Goal: Task Accomplishment & Management: Manage account settings

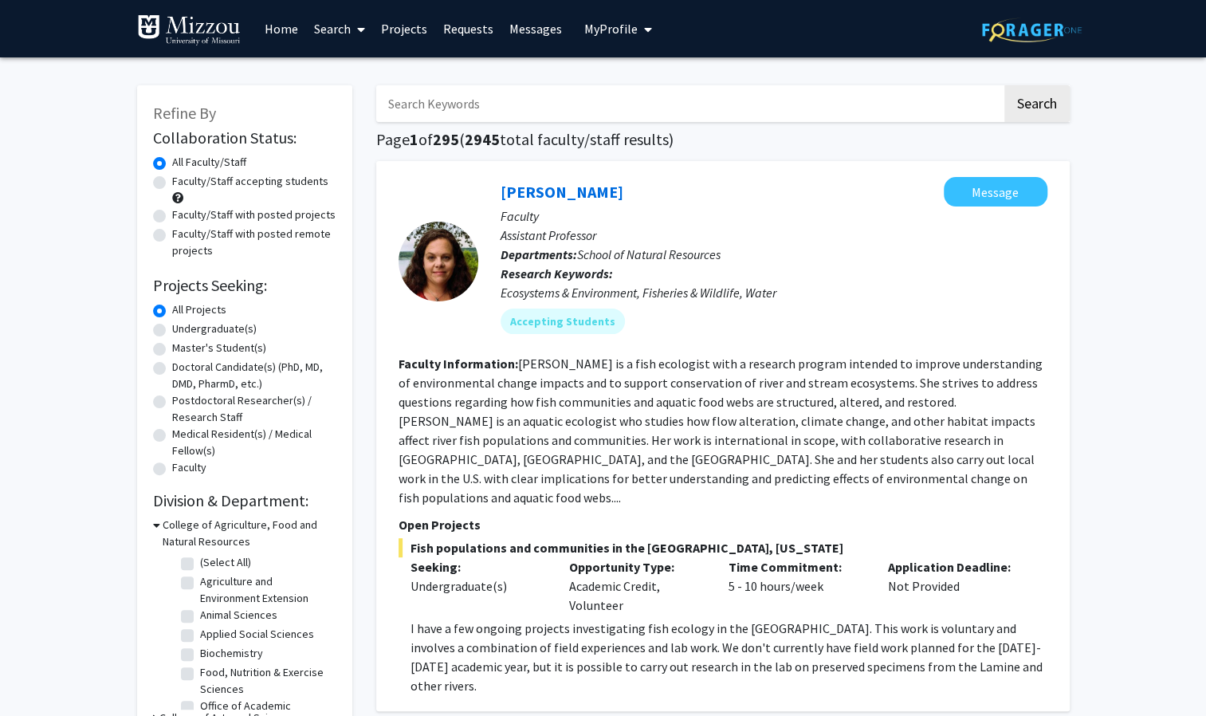
click at [609, 19] on button "My Profile" at bounding box center [617, 28] width 77 height 57
click at [642, 83] on span "View Profile" at bounding box center [683, 92] width 96 height 18
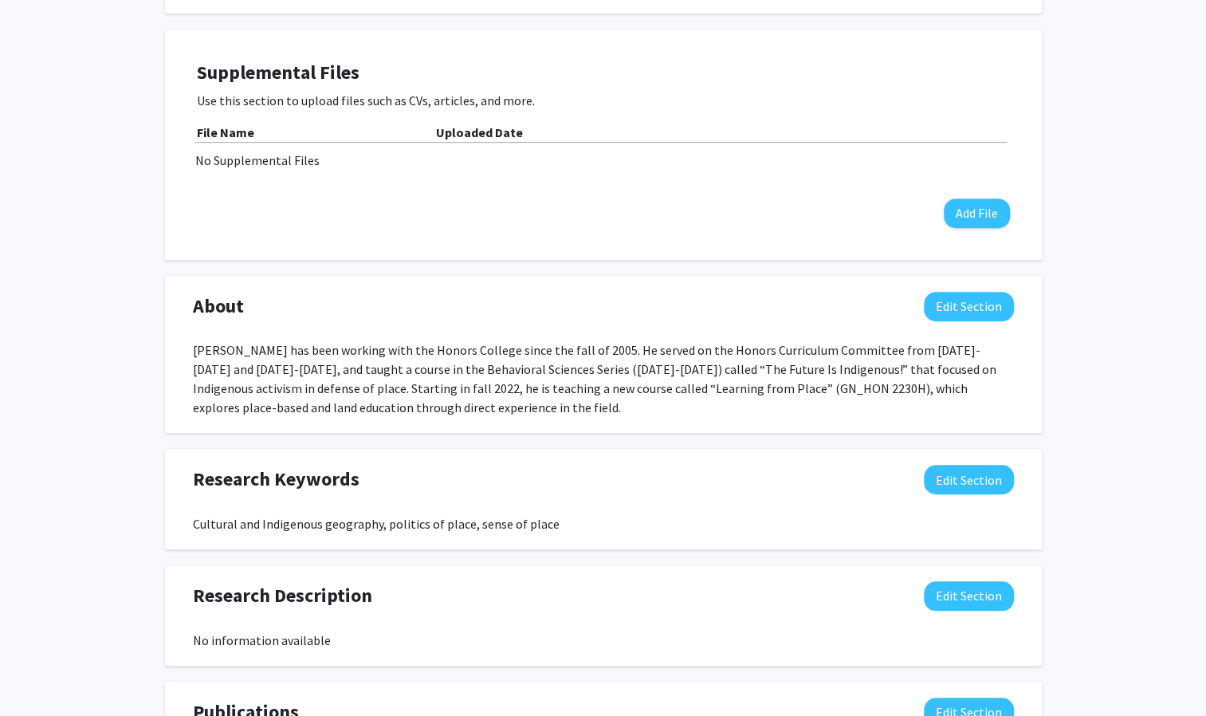
scroll to position [484, 0]
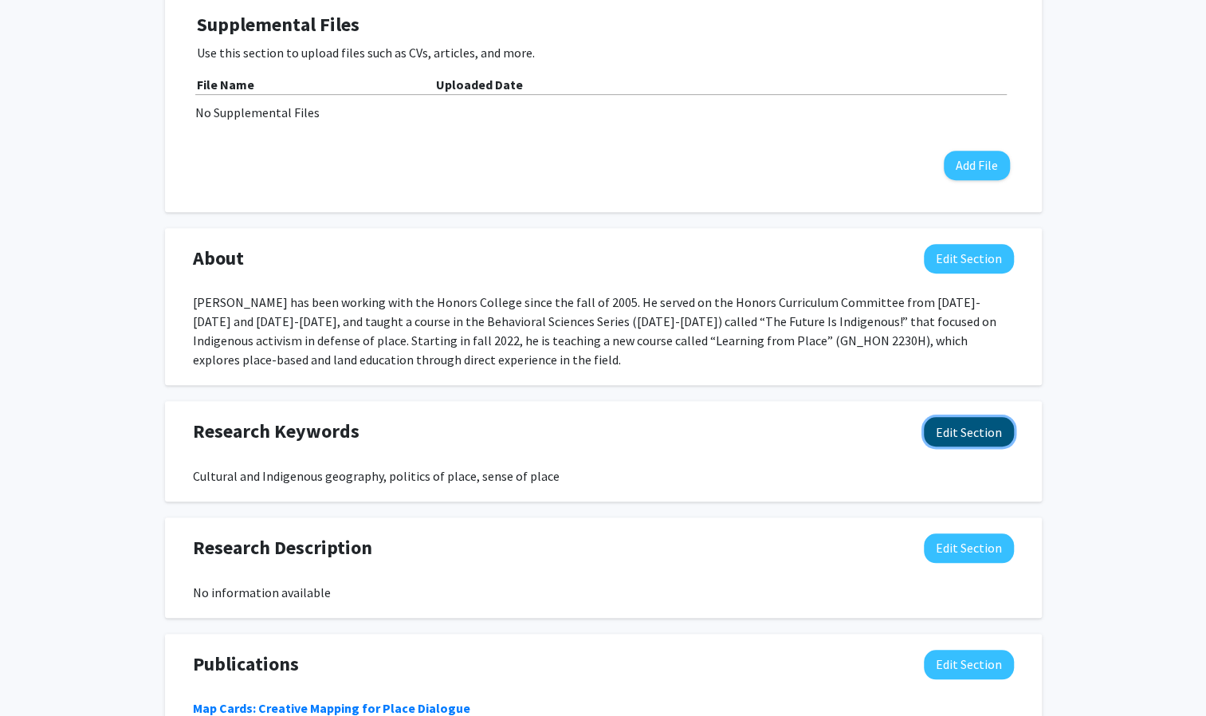
click at [969, 433] on button "Edit Section" at bounding box center [969, 431] width 90 height 29
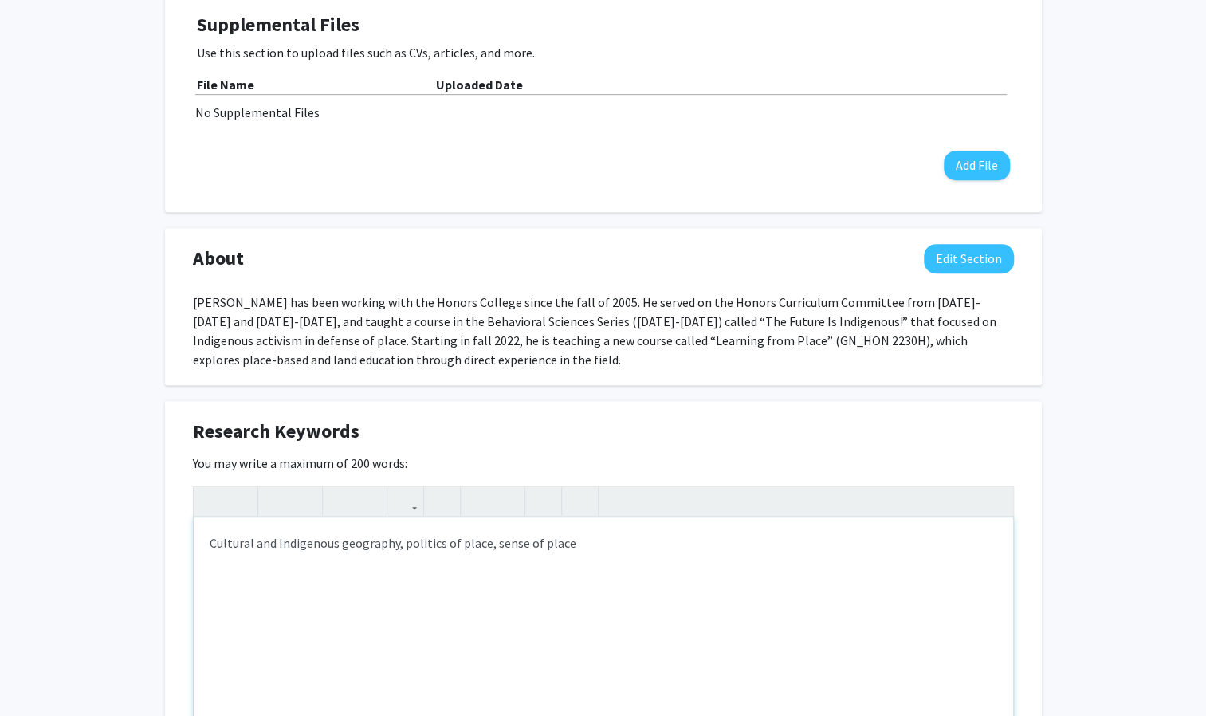
click at [392, 536] on div "Cultural and Indigenous geography, politics of place, sense of place" at bounding box center [603, 636] width 819 height 239
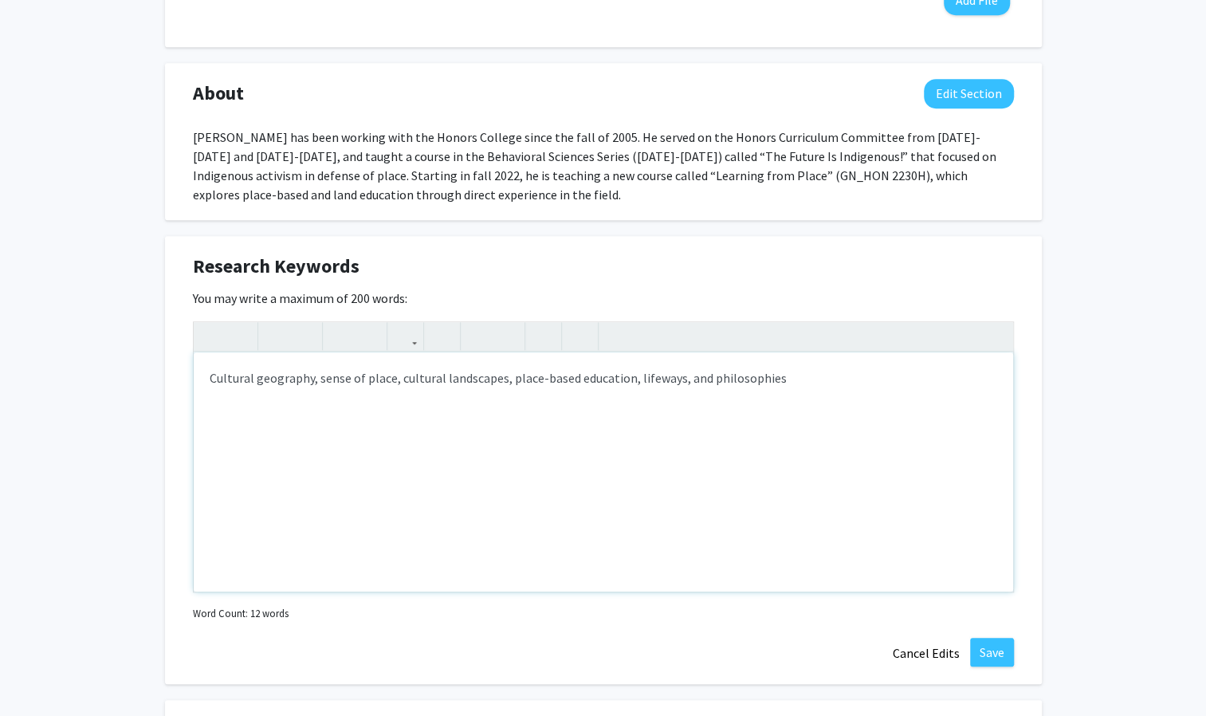
scroll to position [650, 0]
click at [976, 646] on button "Save" at bounding box center [992, 651] width 44 height 29
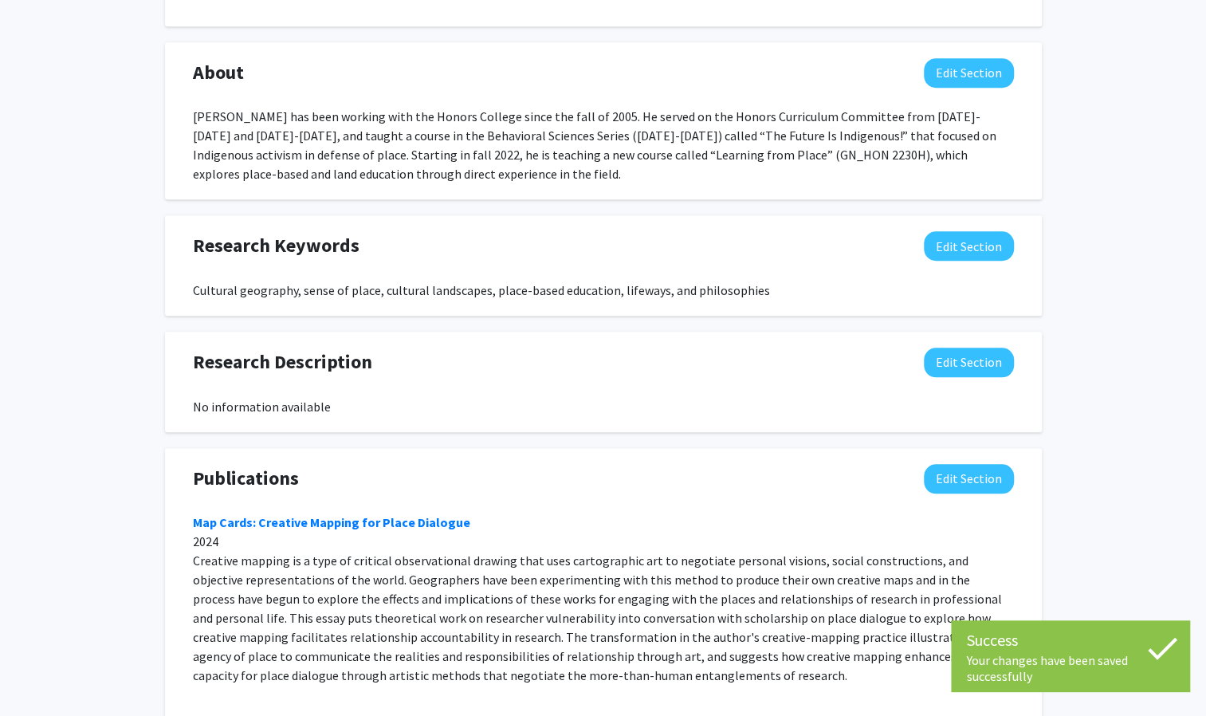
scroll to position [670, 0]
click at [977, 258] on button "Edit Section" at bounding box center [969, 244] width 90 height 29
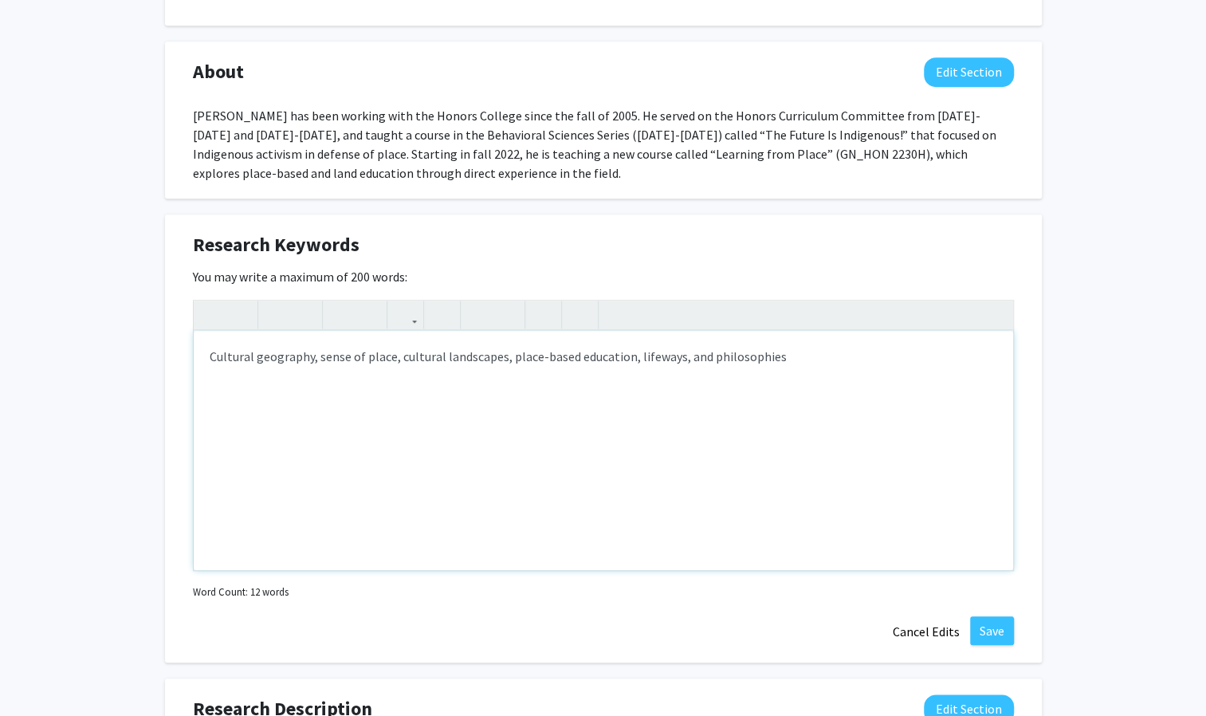
click at [315, 355] on div "Cultural geography, sense of place, cultural landscapes, place-based education,…" at bounding box center [603, 450] width 819 height 239
type textarea "Cultural and human geography; sense of place; cultural landscapes; place-based …"
click at [999, 634] on button "Save" at bounding box center [992, 630] width 44 height 29
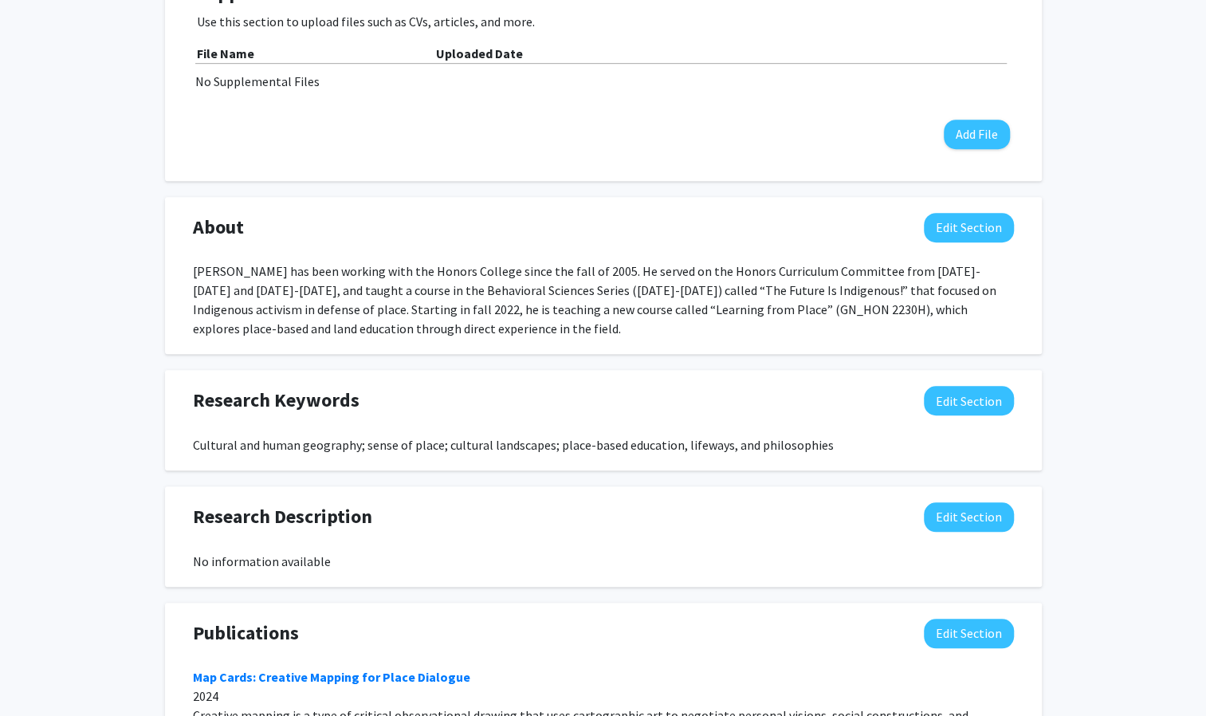
scroll to position [511, 0]
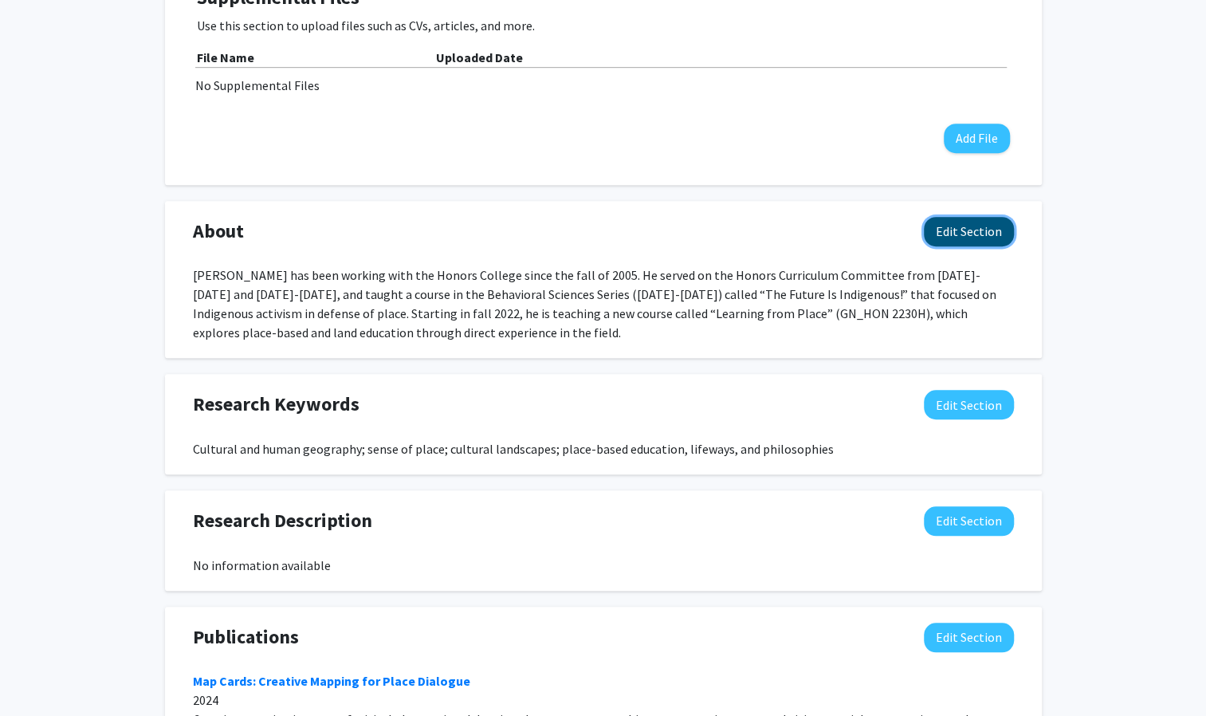
click at [976, 239] on button "Edit Section" at bounding box center [969, 231] width 90 height 29
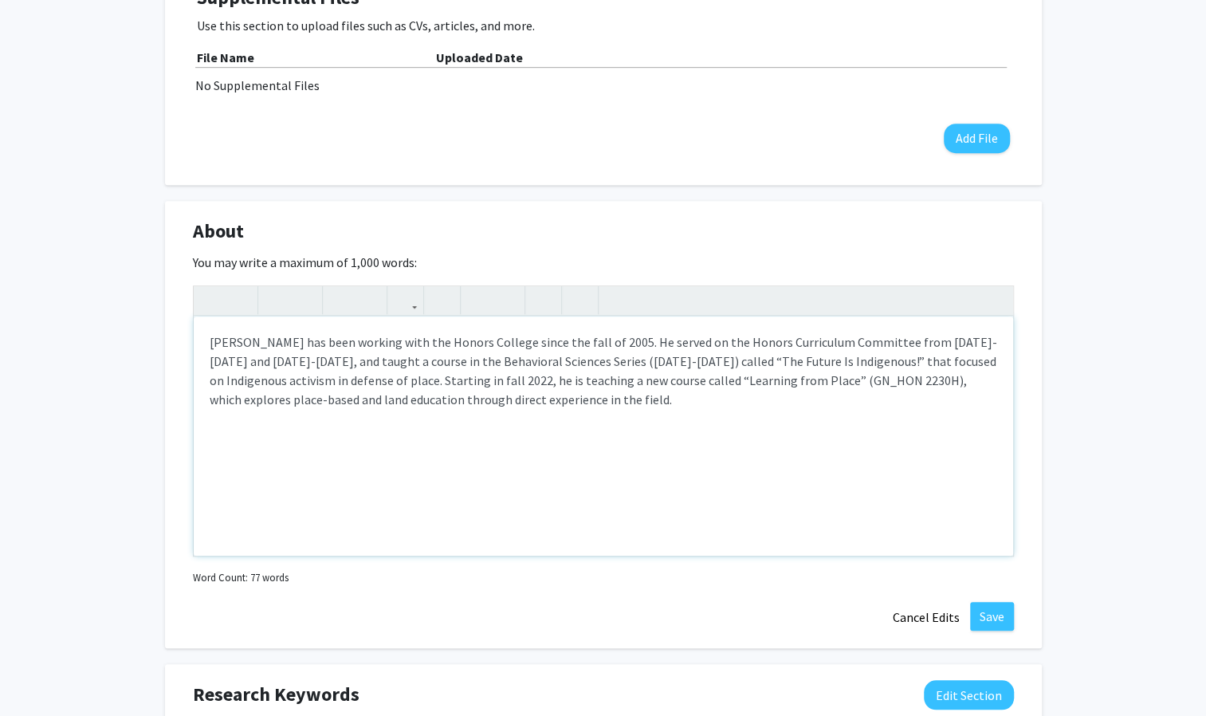
click at [405, 355] on div "[PERSON_NAME] has been working with the Honors College since the fall of 2005. …" at bounding box center [603, 435] width 819 height 239
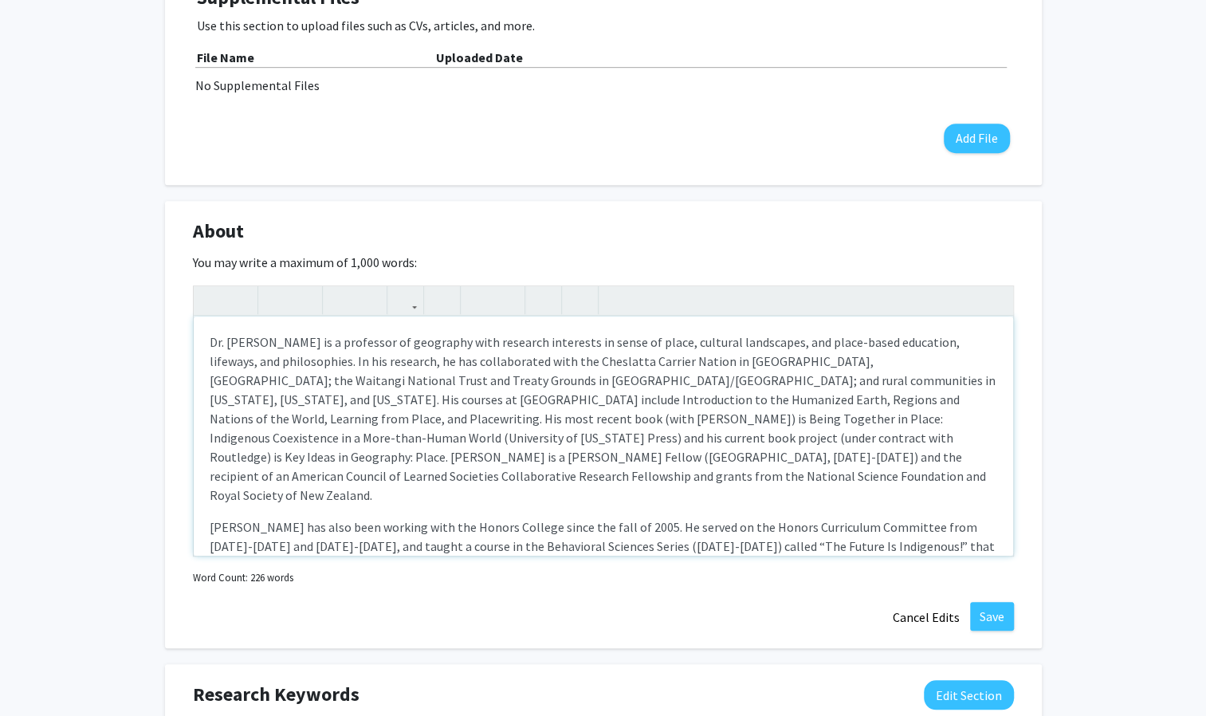
type textarea "<p>Dr. [PERSON_NAME] is a professor of geography with research interests in sen…"
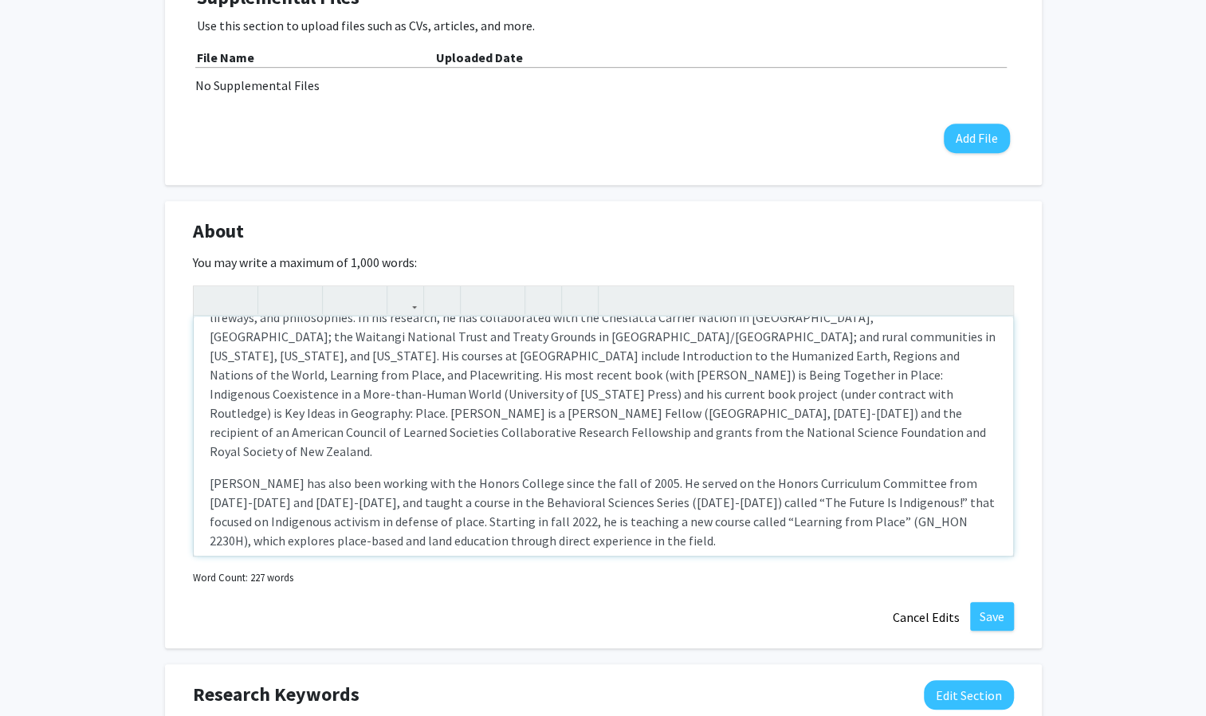
scroll to position [48, 0]
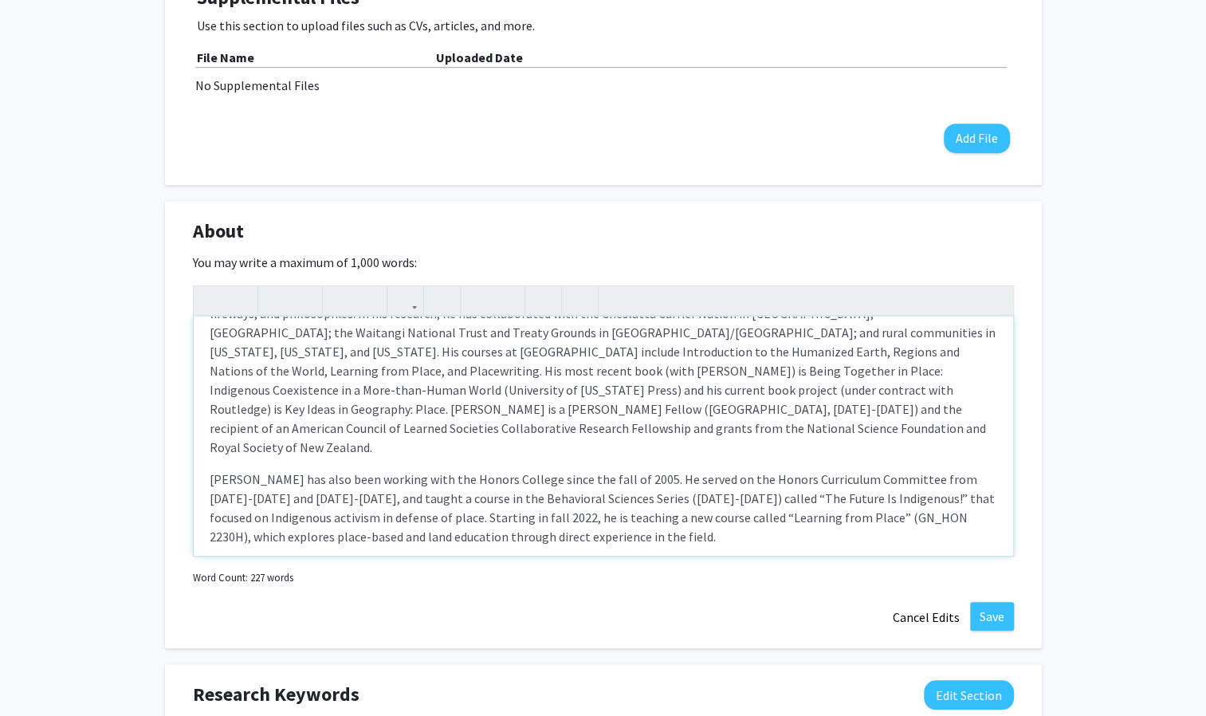
click at [595, 530] on div "Dr. [PERSON_NAME] is a professor of geography with research interests in sense …" at bounding box center [603, 435] width 819 height 239
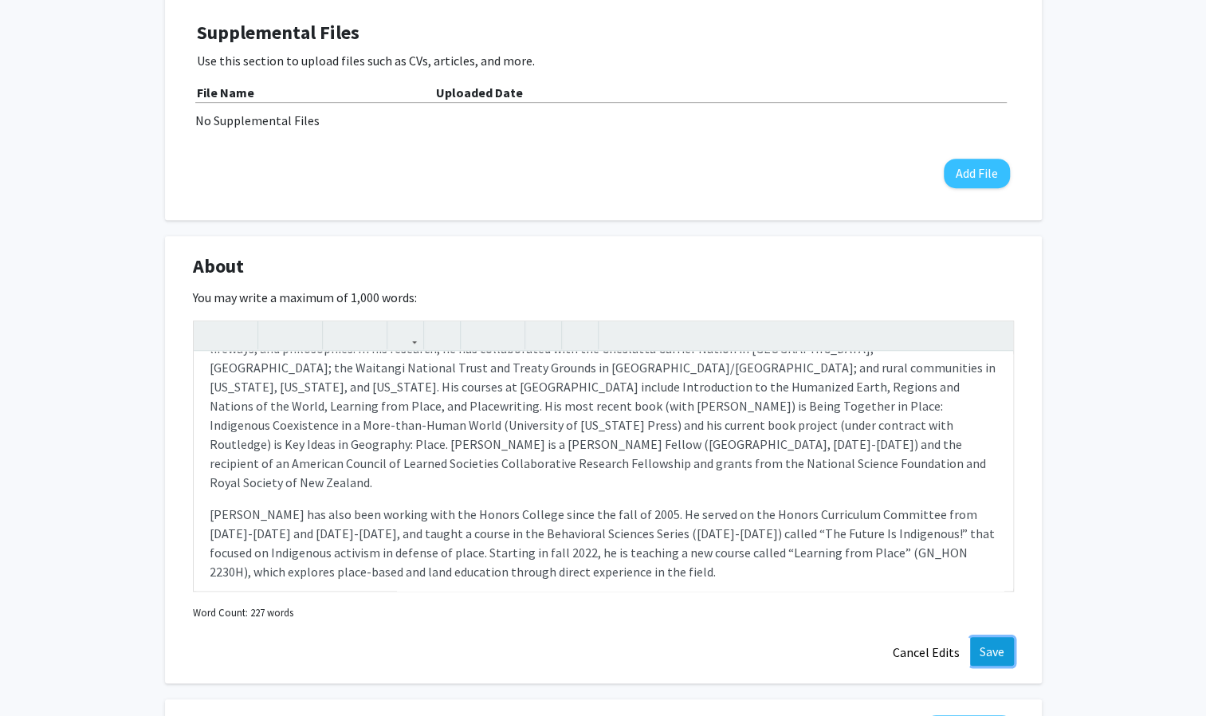
click at [992, 651] on button "Save" at bounding box center [992, 651] width 44 height 29
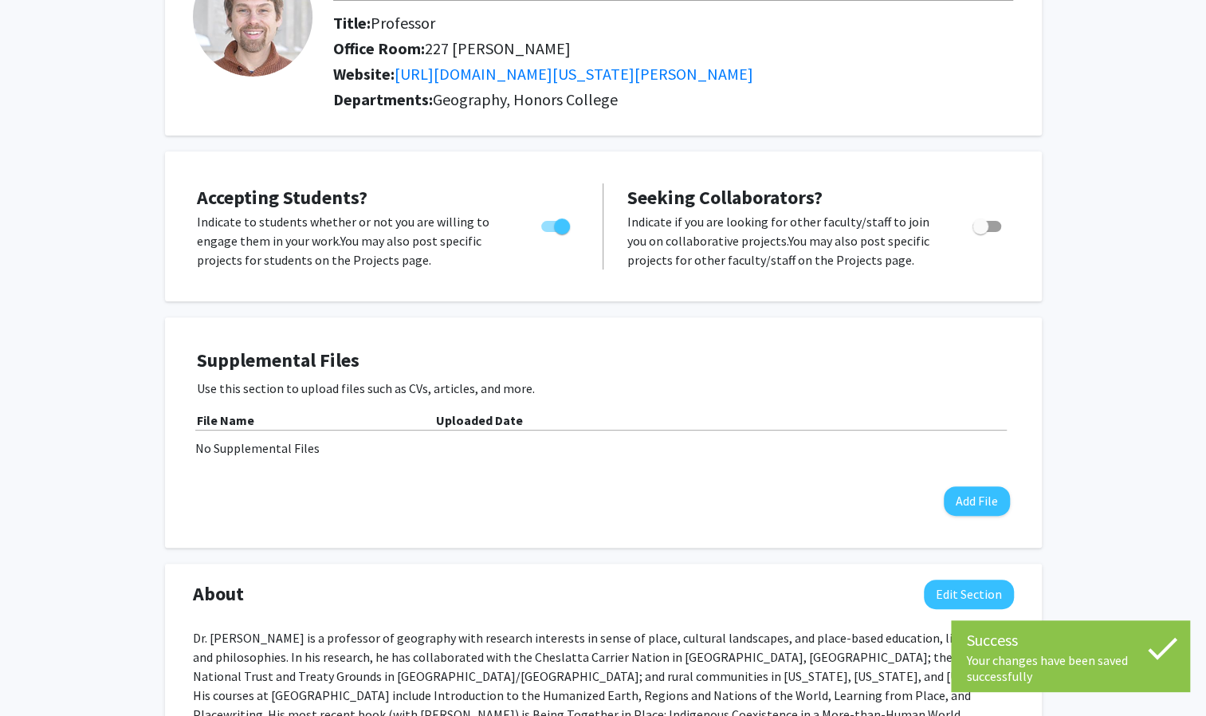
scroll to position [0, 0]
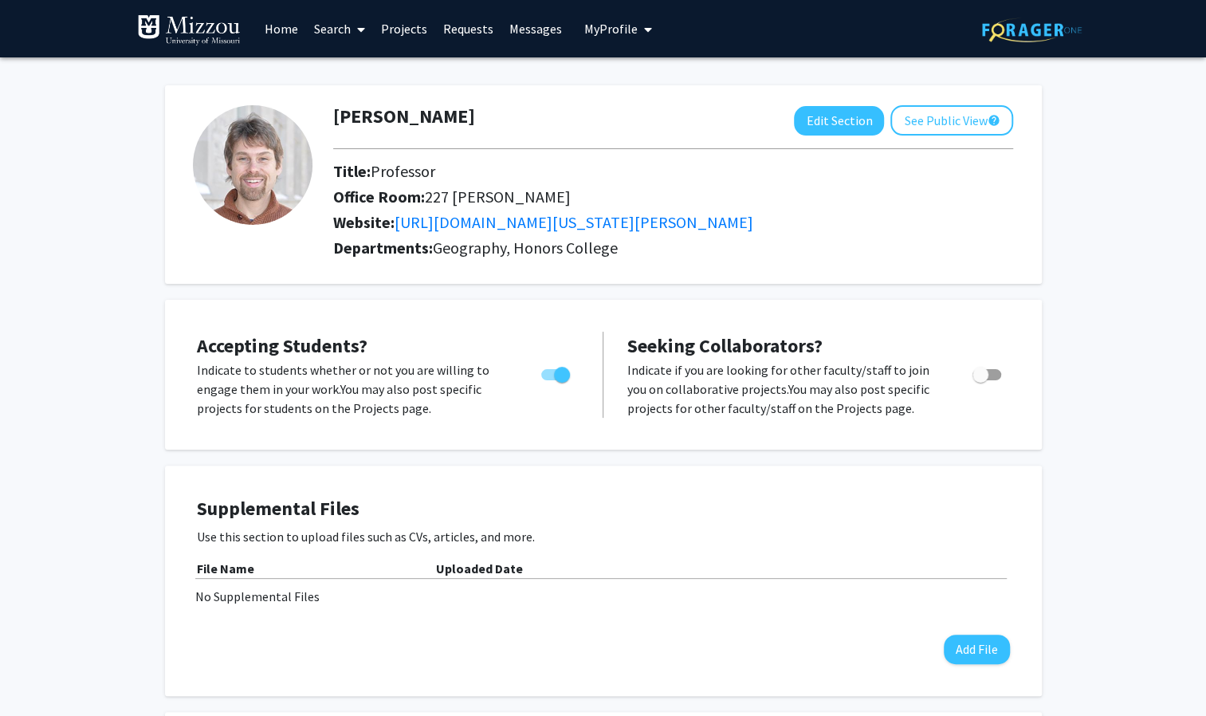
click at [991, 371] on span "Toggle" at bounding box center [986, 374] width 29 height 11
click at [980, 380] on input "Toggle" at bounding box center [980, 380] width 1 height 1
checkbox input "true"
click at [402, 29] on link "Projects" at bounding box center [404, 29] width 62 height 56
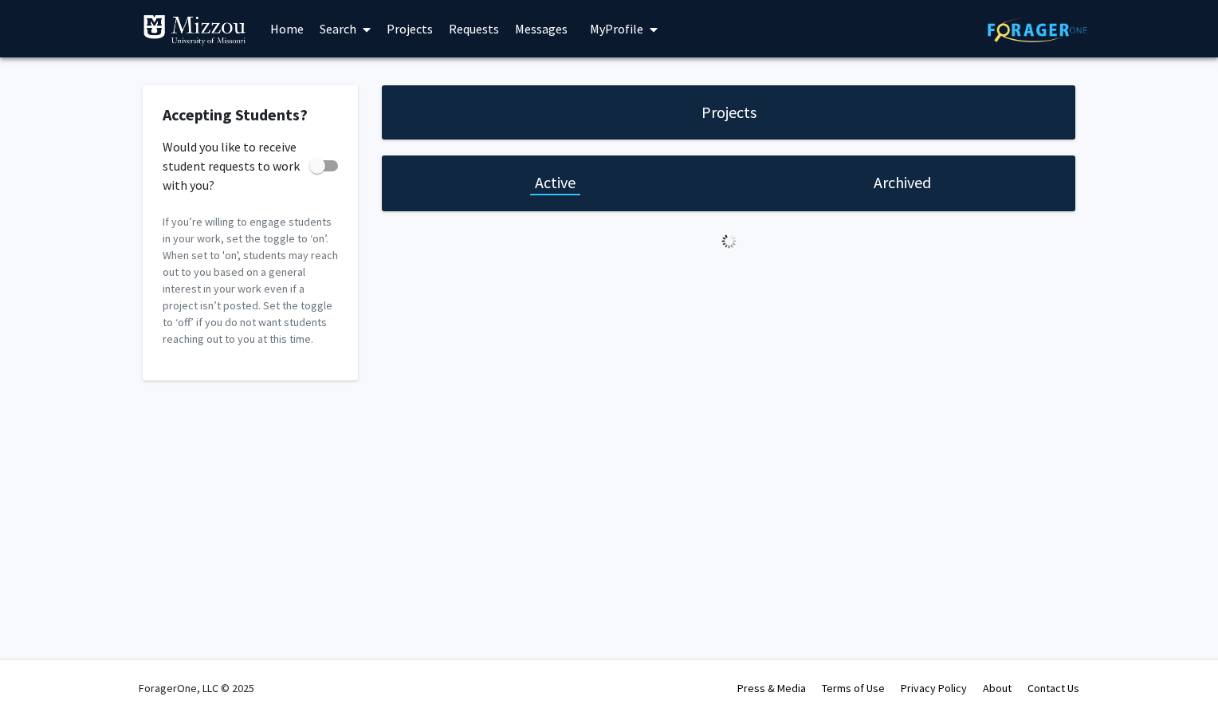
checkbox input "true"
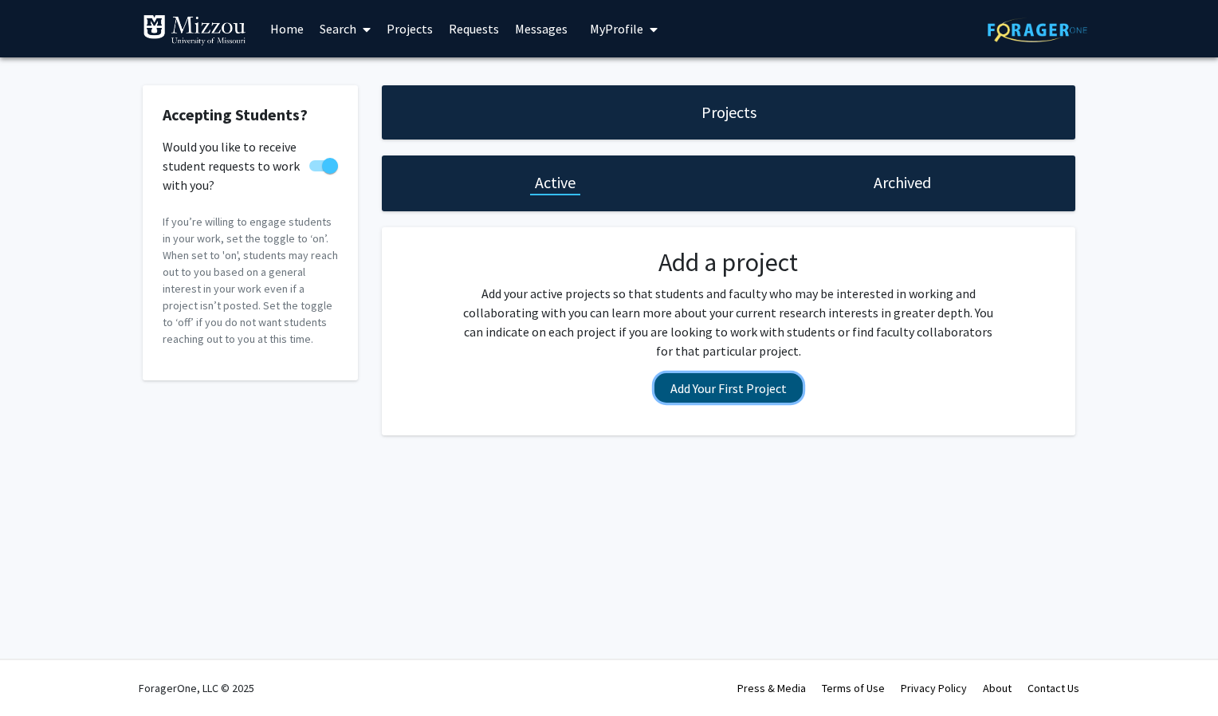
click at [728, 385] on button "Add Your First Project" at bounding box center [728, 387] width 148 height 29
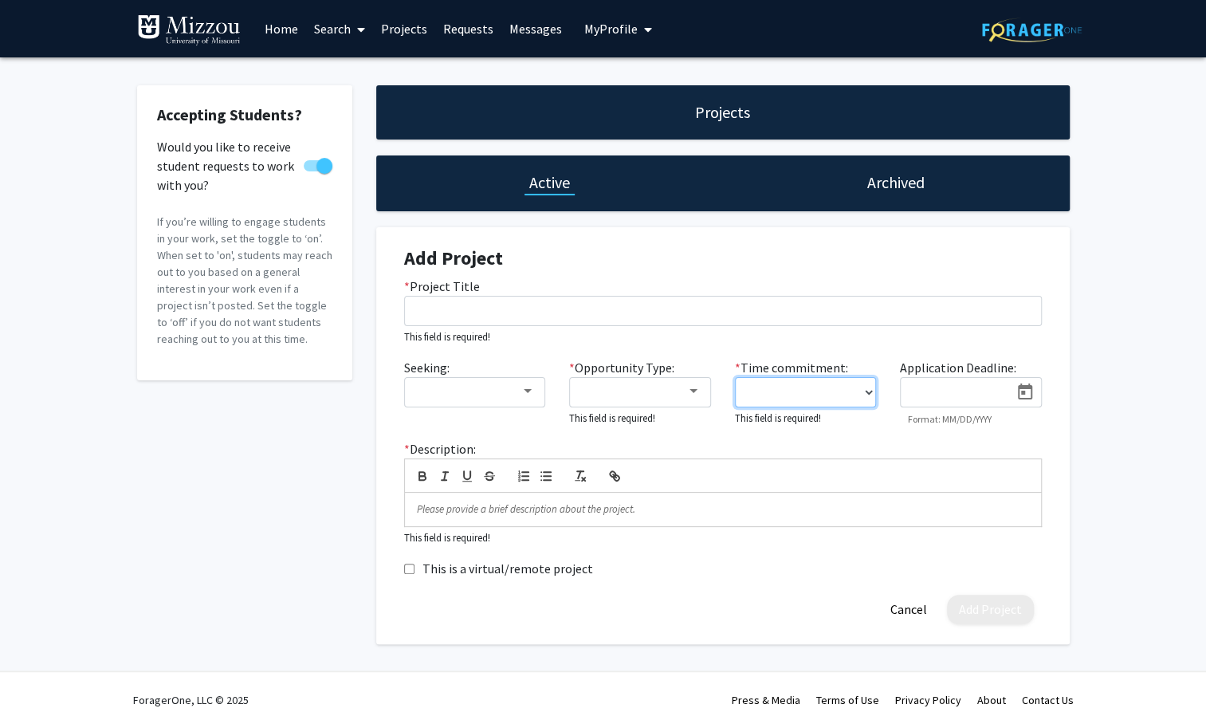
click at [799, 395] on select "0 - 5 hours/week 5 - 10 hours/week 10 - 15 hours/week 15 - 20 hours/week 20 - 3…" at bounding box center [806, 392] width 142 height 30
select select "0 - 5"
click at [735, 377] on select "0 - 5 hours/week 5 - 10 hours/week 10 - 15 hours/week 15 - 20 hours/week 20 - 3…" at bounding box center [806, 392] width 142 height 30
click at [680, 383] on div at bounding box center [632, 391] width 107 height 19
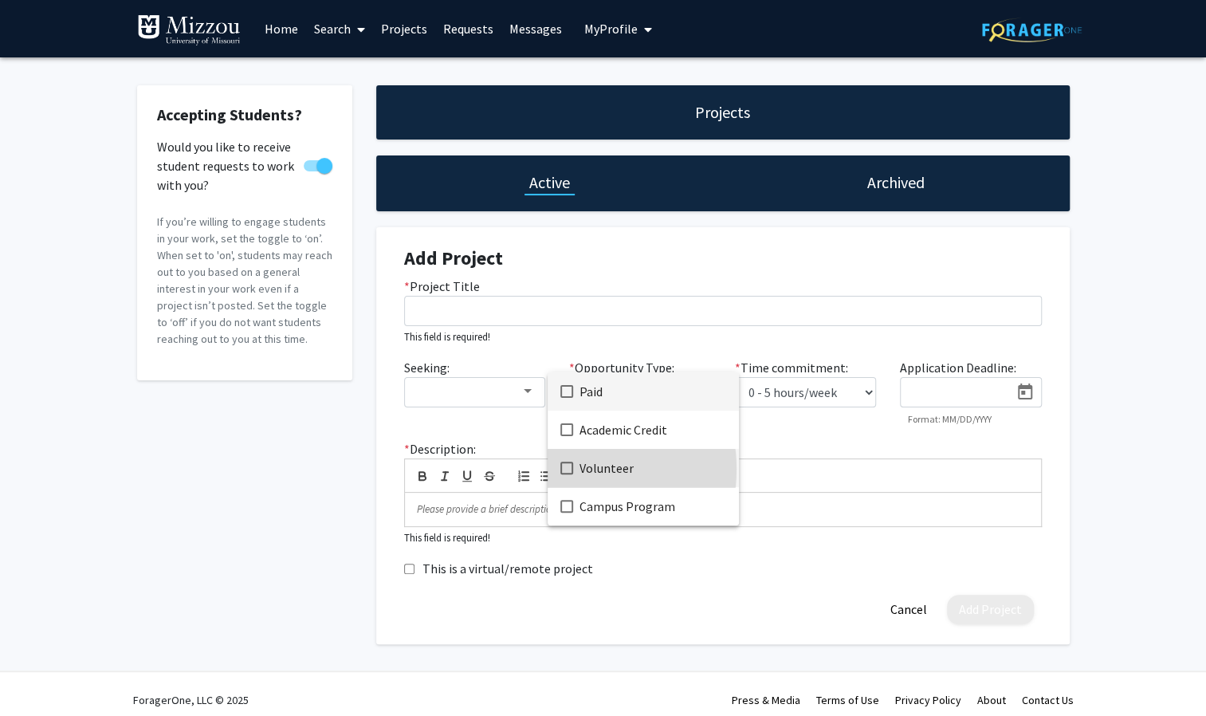
click at [566, 469] on mat-pseudo-checkbox at bounding box center [566, 467] width 13 height 13
click at [792, 438] on div at bounding box center [603, 358] width 1206 height 716
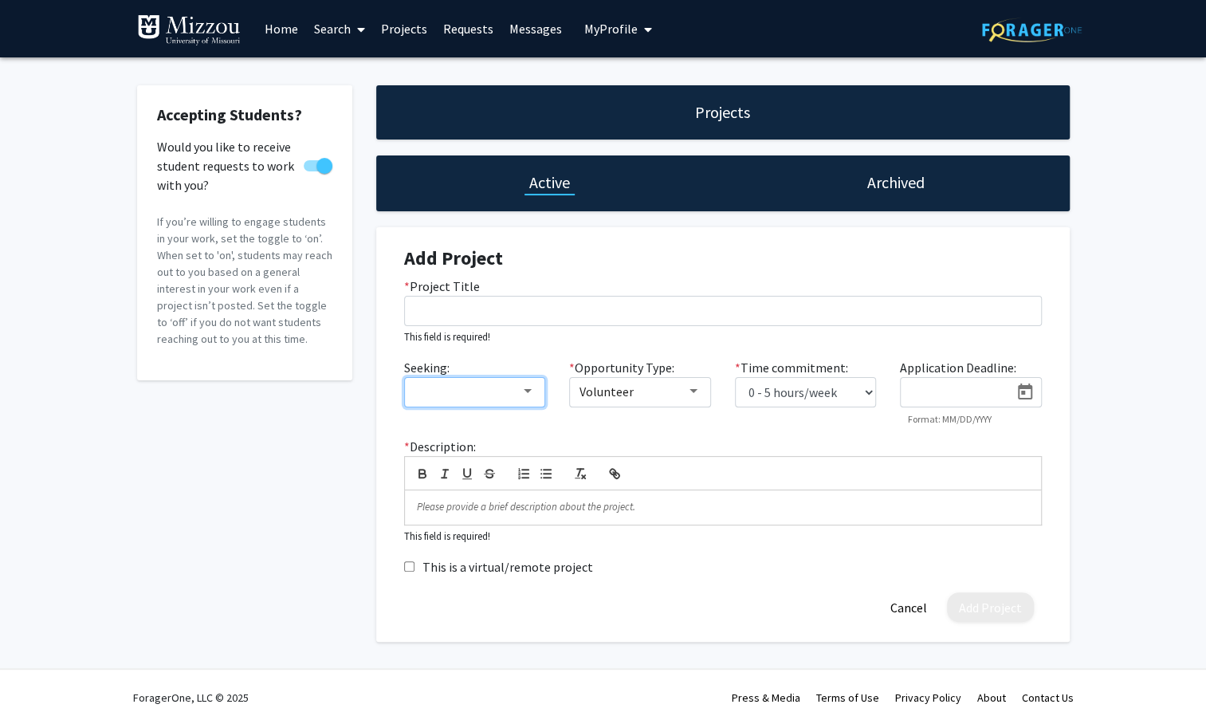
click at [486, 383] on div at bounding box center [467, 391] width 107 height 19
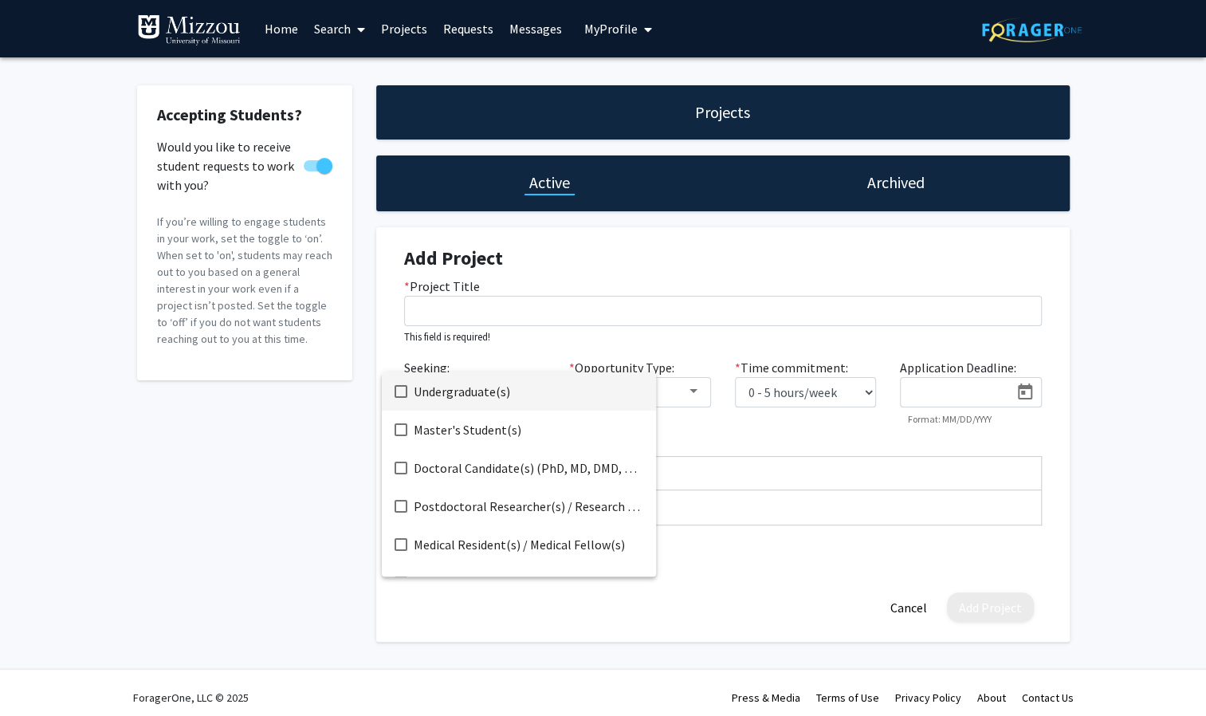
click at [406, 392] on mat-pseudo-checkbox at bounding box center [401, 391] width 13 height 13
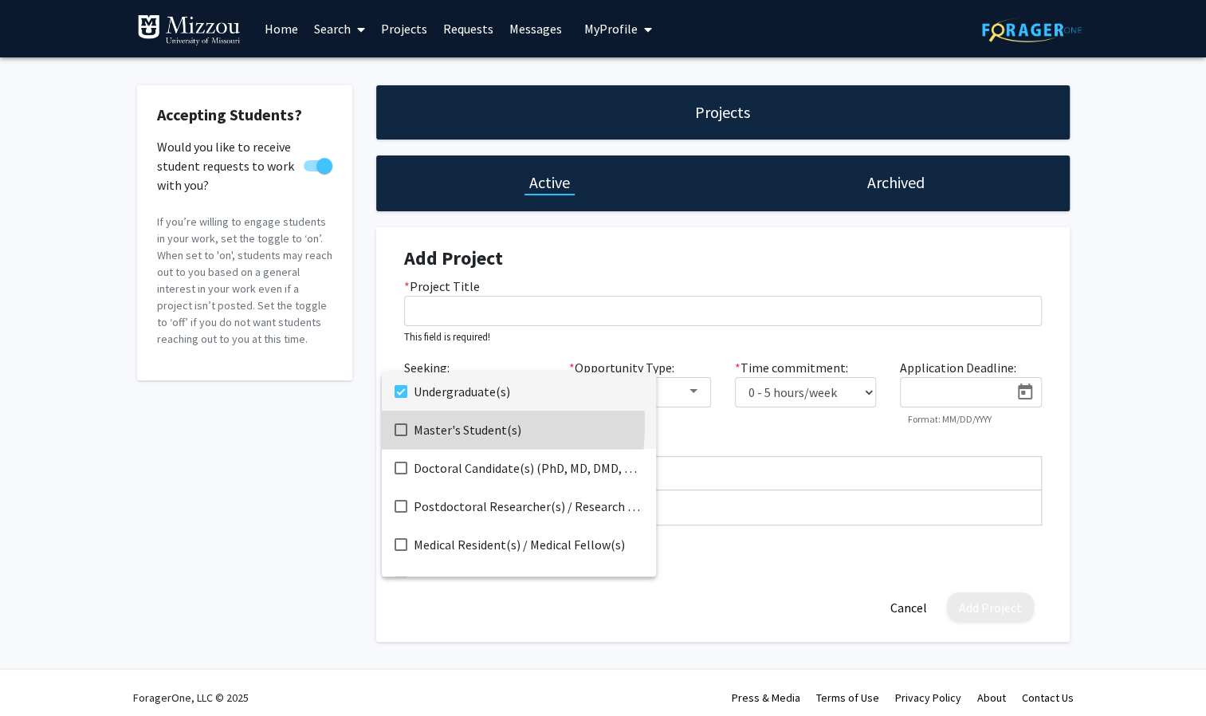
click at [398, 424] on mat-pseudo-checkbox at bounding box center [401, 429] width 13 height 13
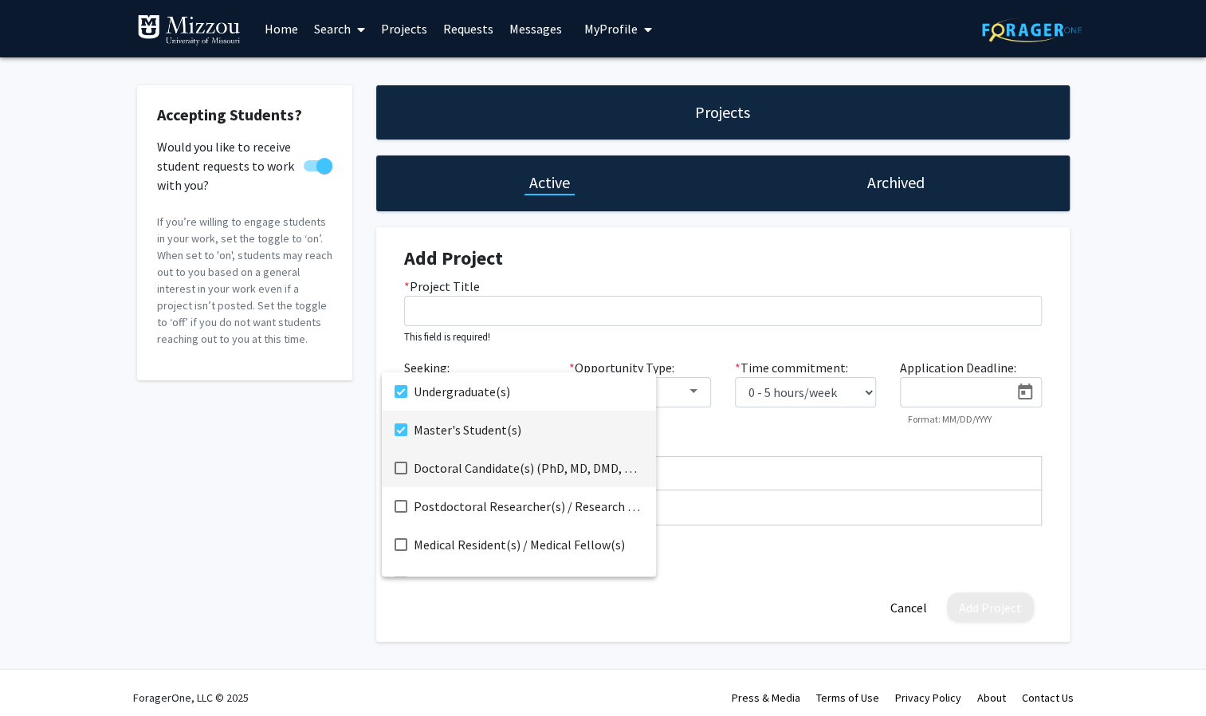
click at [400, 472] on mat-pseudo-checkbox at bounding box center [401, 467] width 13 height 13
click at [696, 429] on div at bounding box center [603, 358] width 1206 height 716
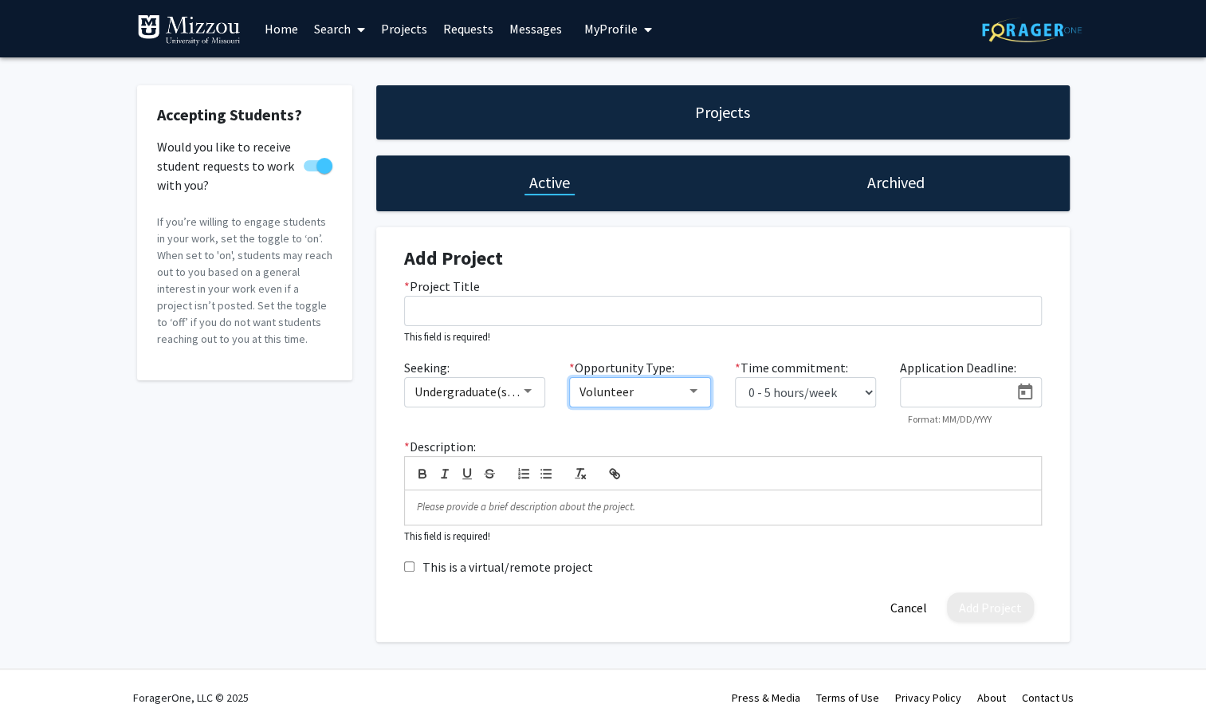
click at [685, 392] on div "Volunteer" at bounding box center [632, 391] width 107 height 19
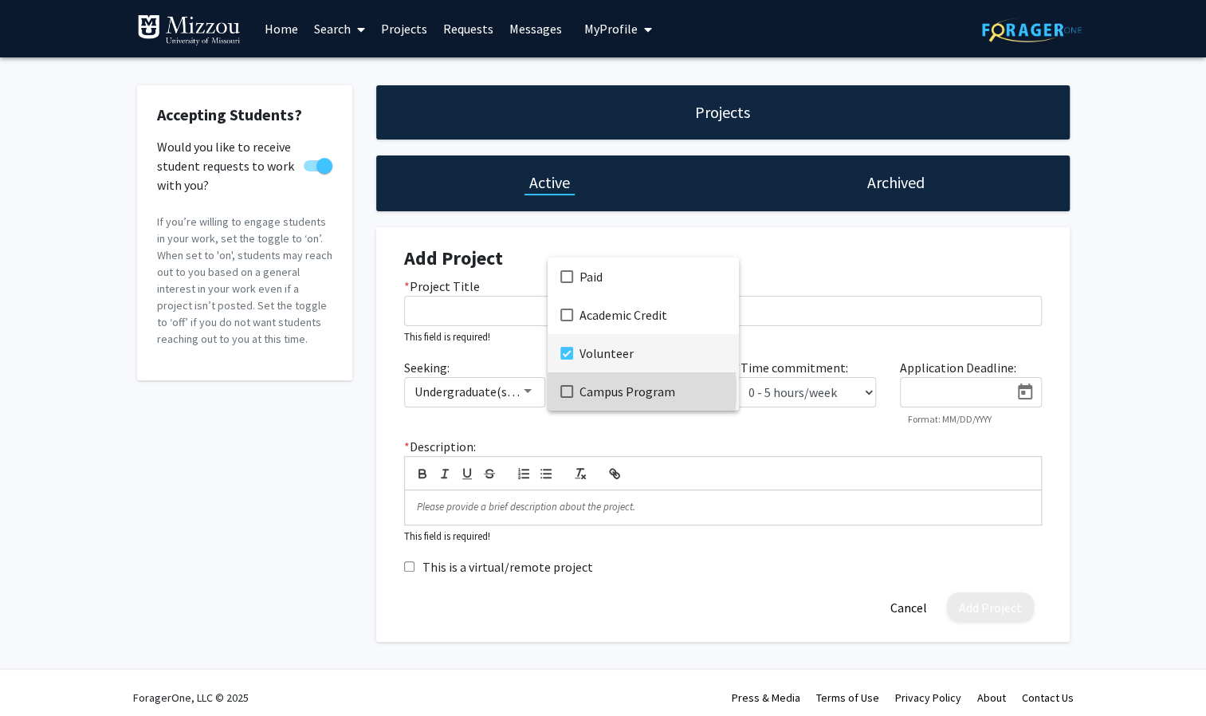
click at [567, 390] on mat-pseudo-checkbox at bounding box center [566, 391] width 13 height 13
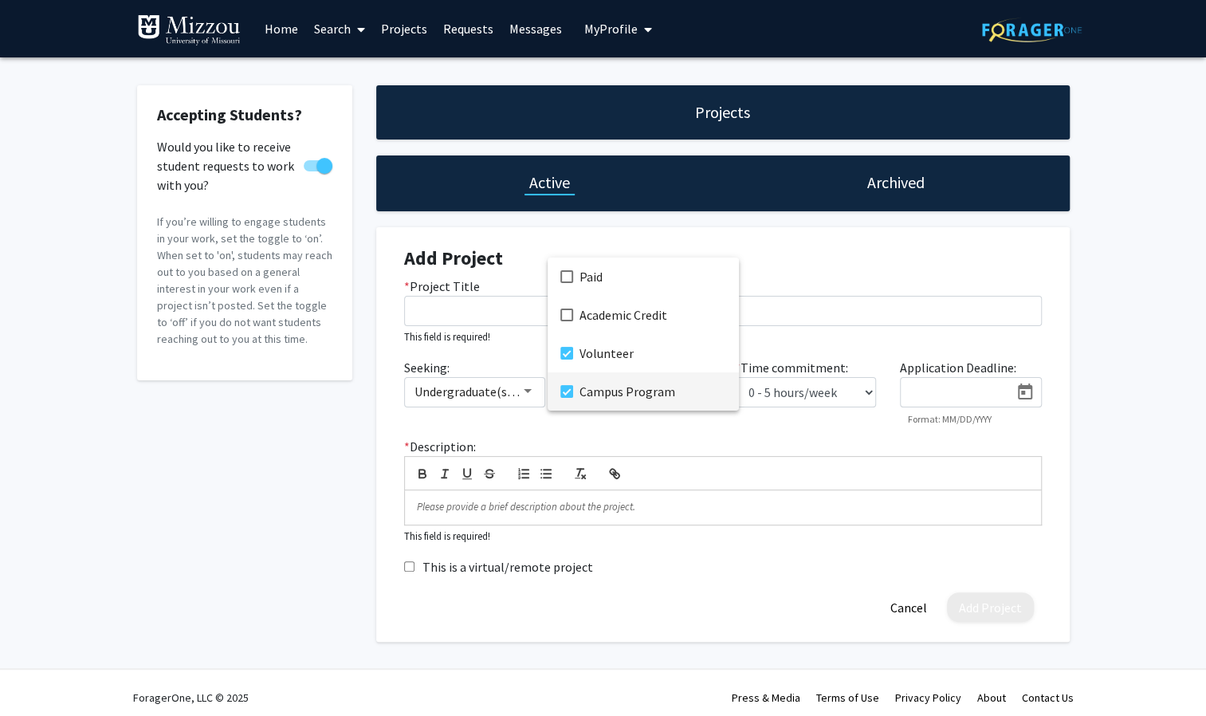
click at [703, 424] on div at bounding box center [603, 358] width 1206 height 716
click at [1025, 387] on icon "Open calendar" at bounding box center [1025, 391] width 14 height 16
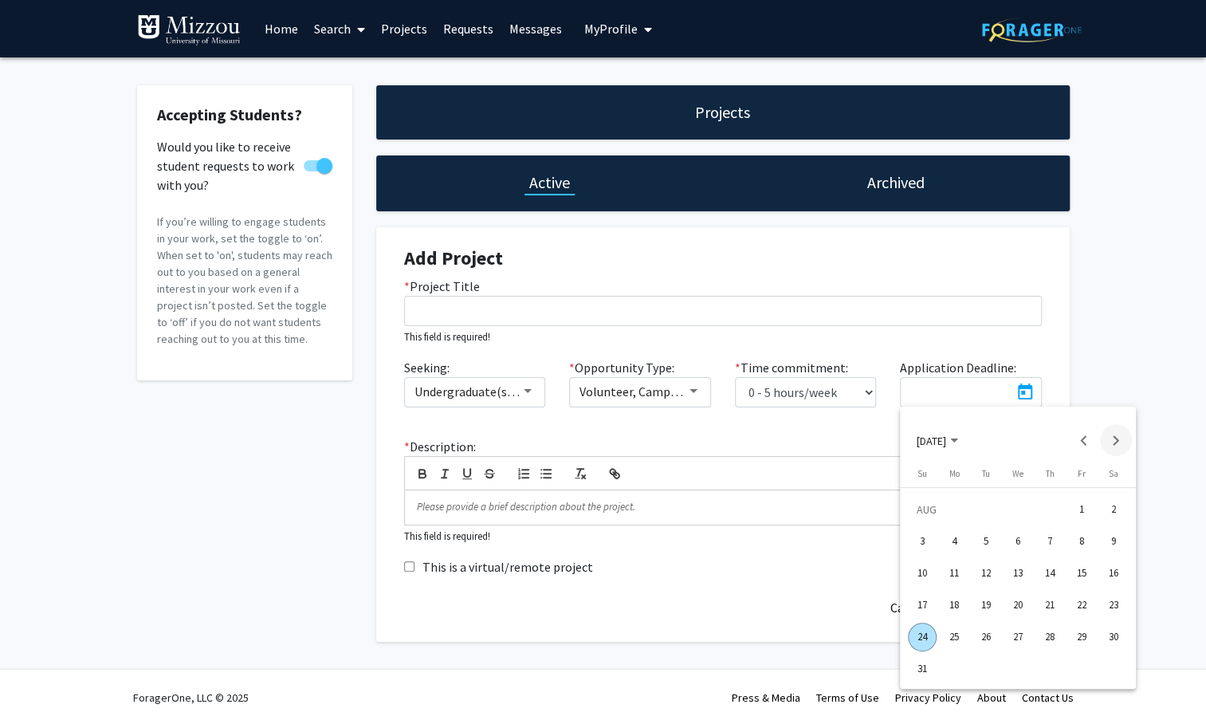
click at [1117, 443] on button "Next month" at bounding box center [1116, 440] width 32 height 32
click at [982, 666] on div "30" at bounding box center [986, 668] width 29 height 29
type input "[DATE]"
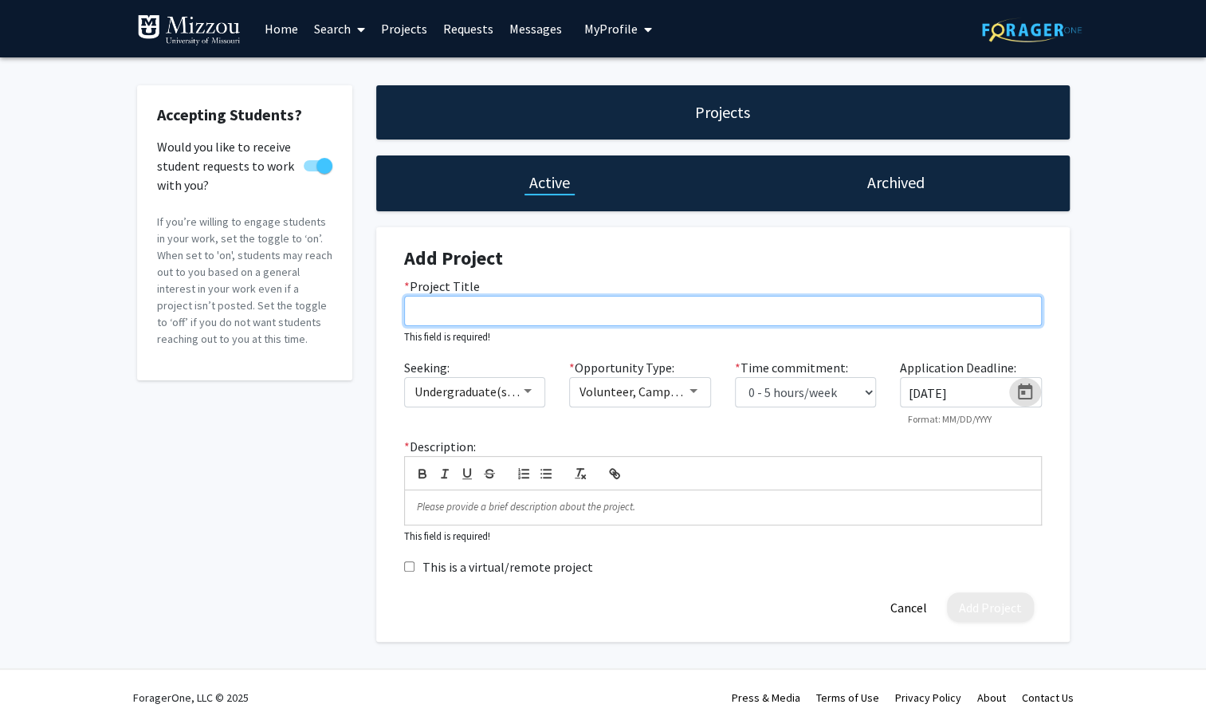
click at [518, 316] on input "* Project Title" at bounding box center [723, 311] width 638 height 30
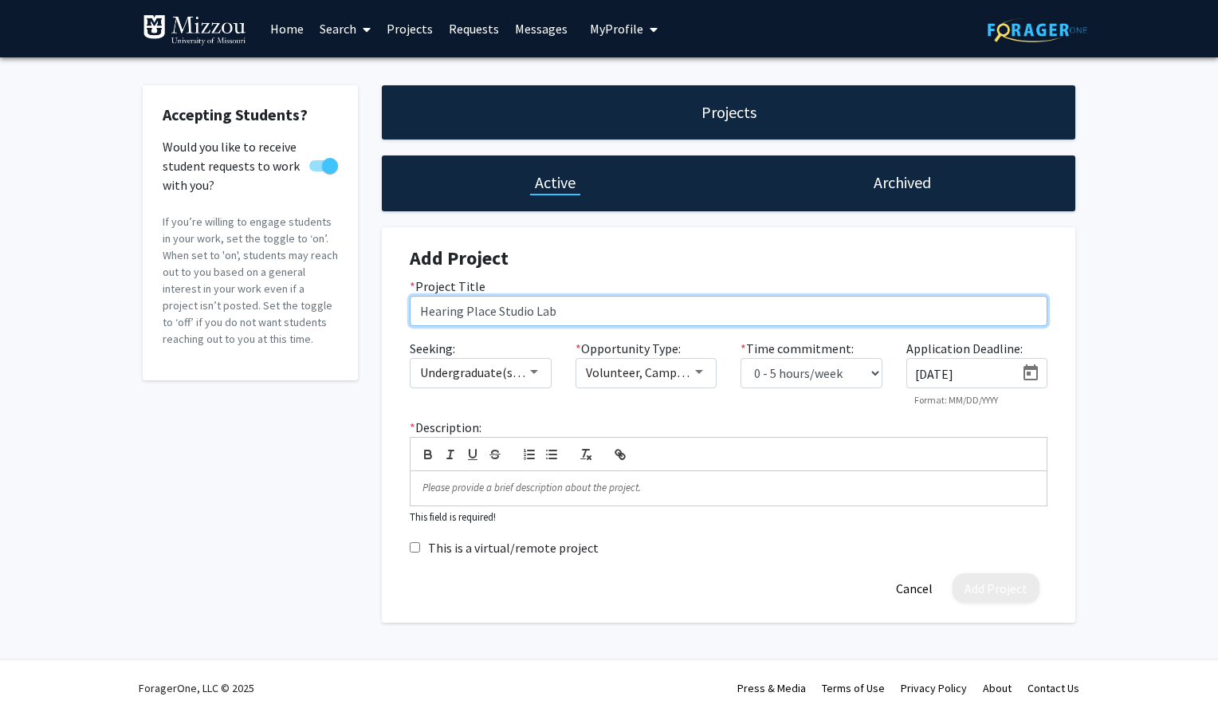
type input "Hearing Place Studio Lab"
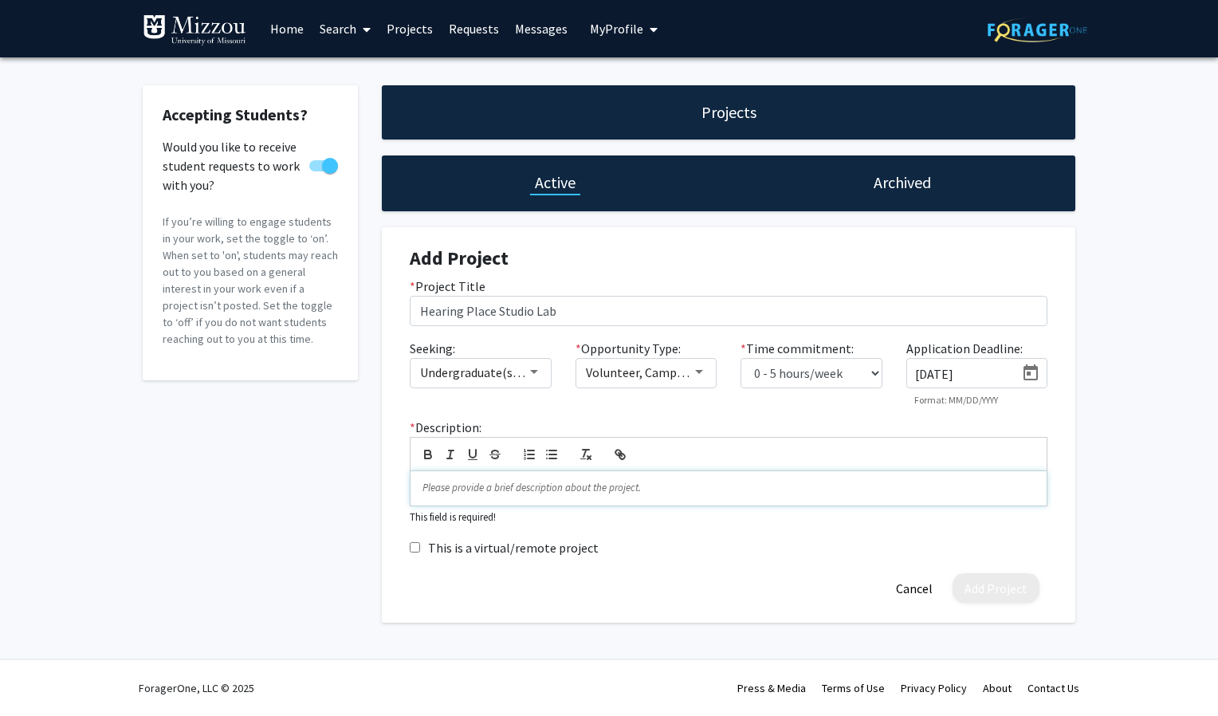
click at [607, 489] on p at bounding box center [728, 488] width 612 height 14
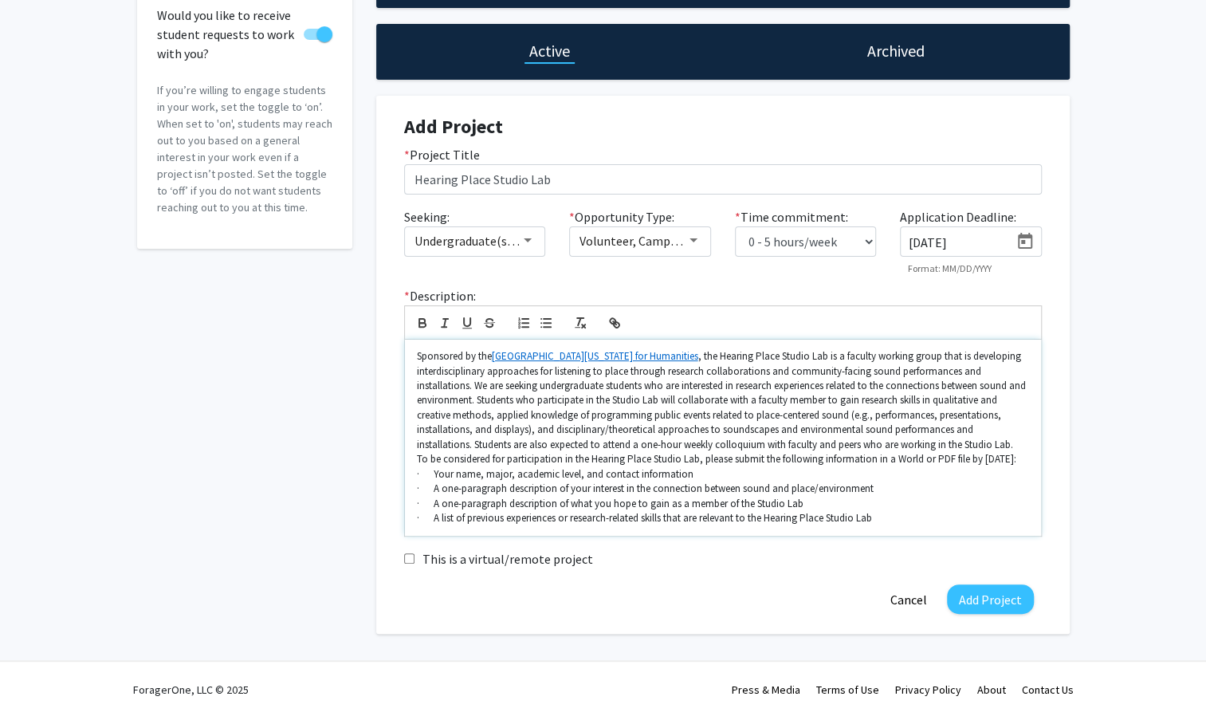
scroll to position [132, 0]
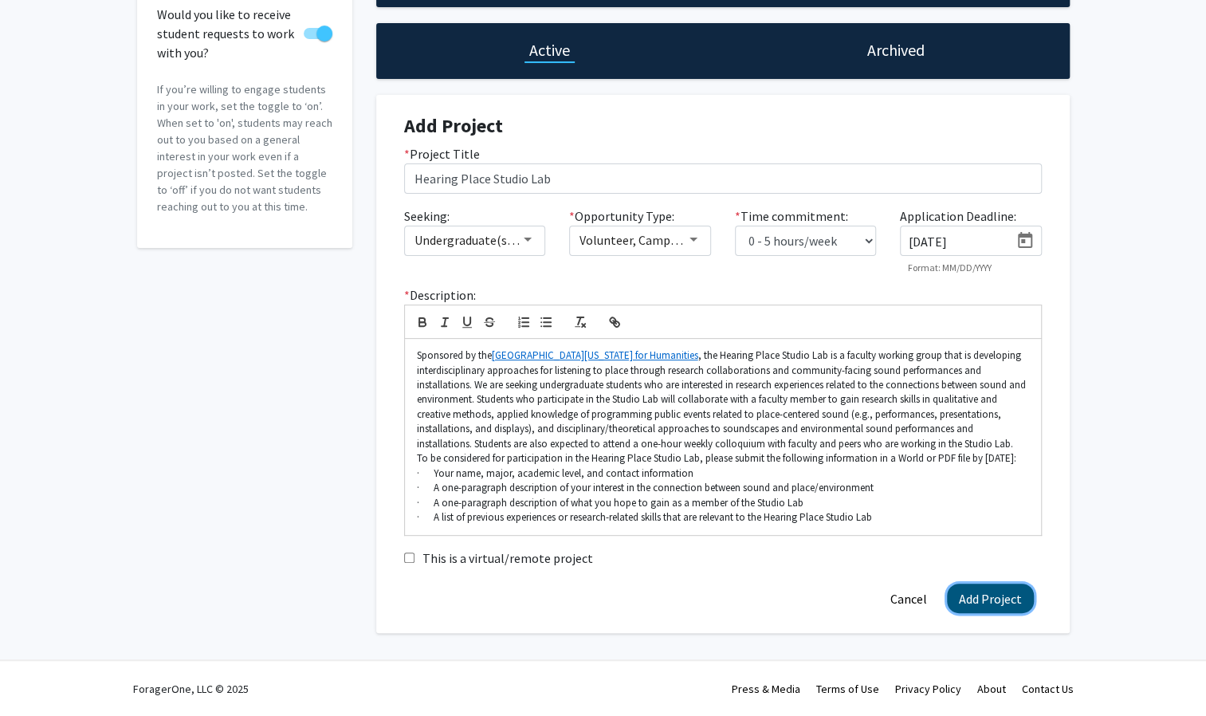
click at [1004, 612] on button "Add Project" at bounding box center [990, 597] width 87 height 29
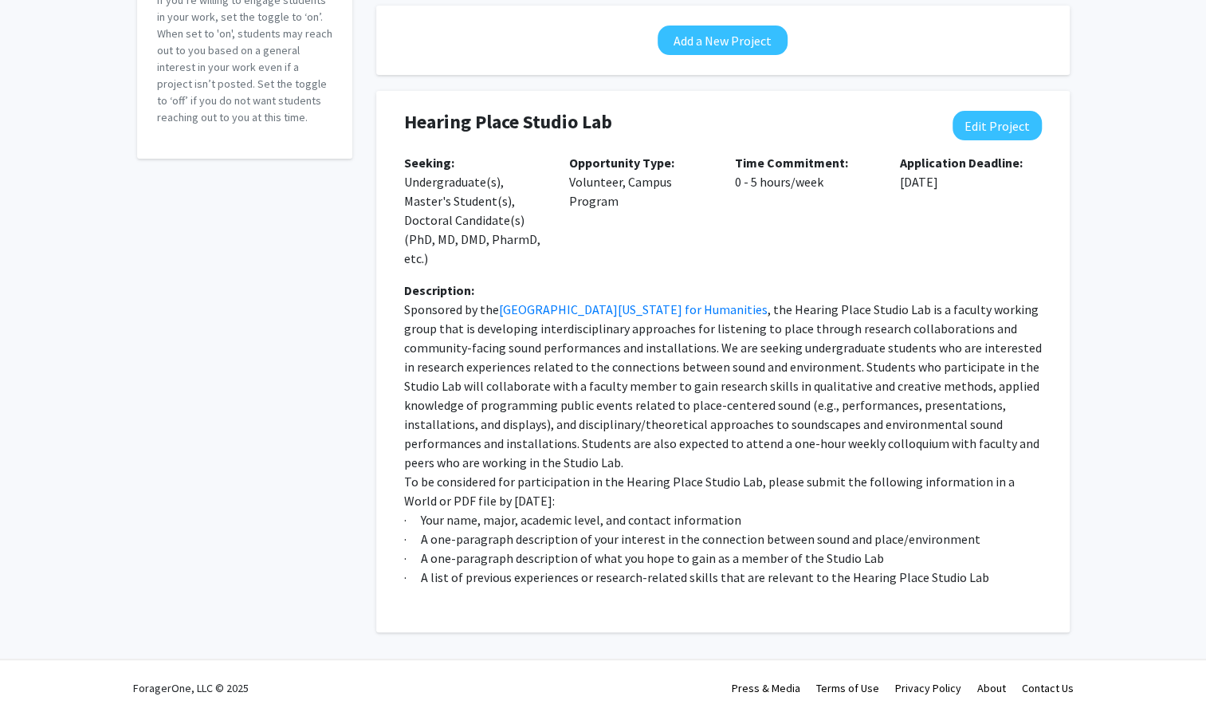
scroll to position [0, 0]
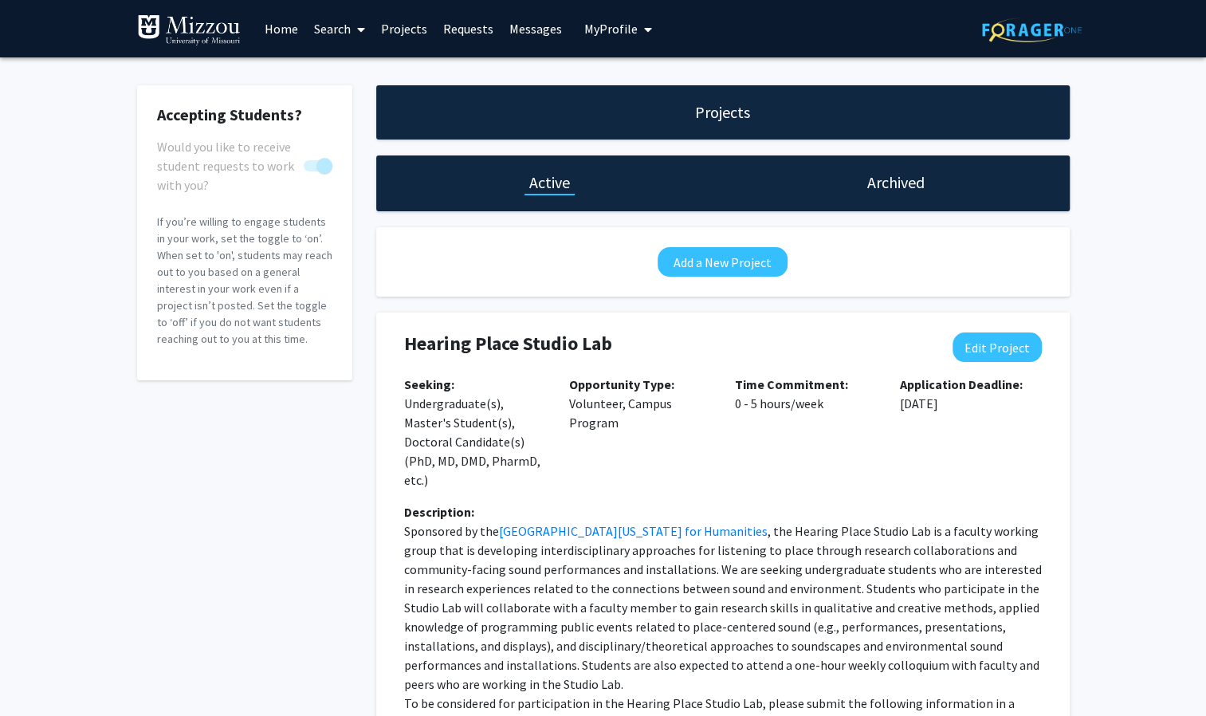
click at [610, 35] on span "My Profile" at bounding box center [610, 29] width 53 height 16
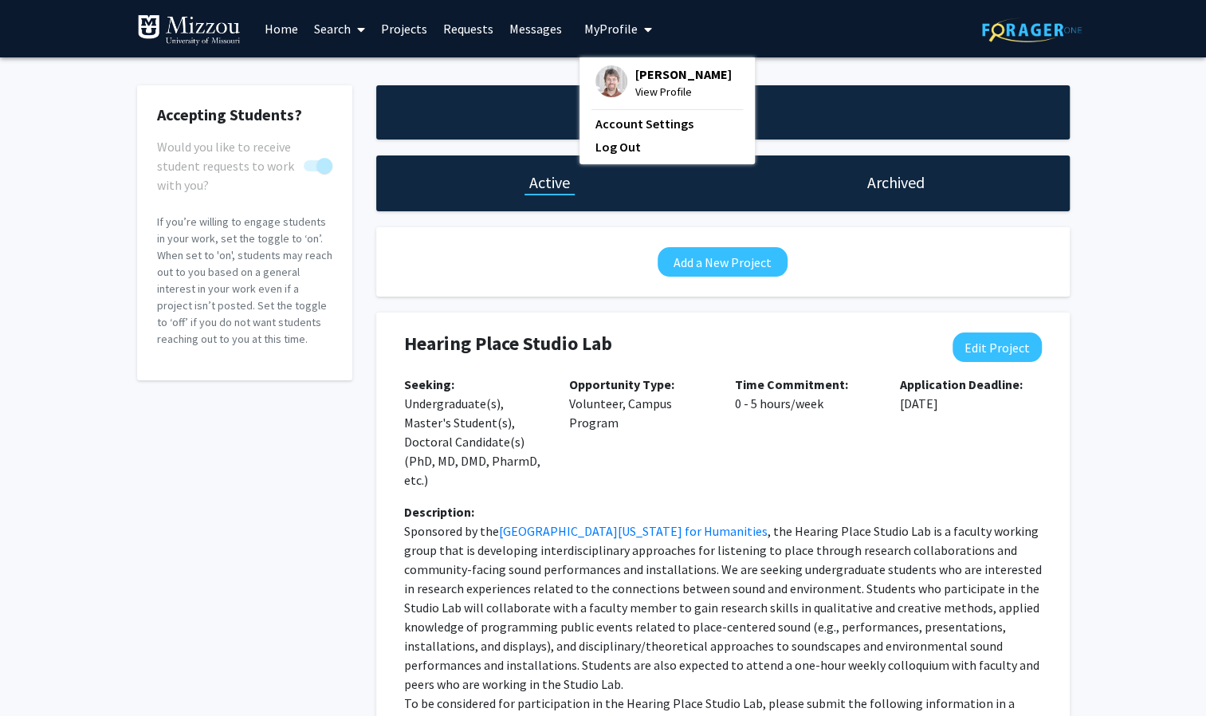
click at [647, 77] on span "[PERSON_NAME]" at bounding box center [683, 74] width 96 height 18
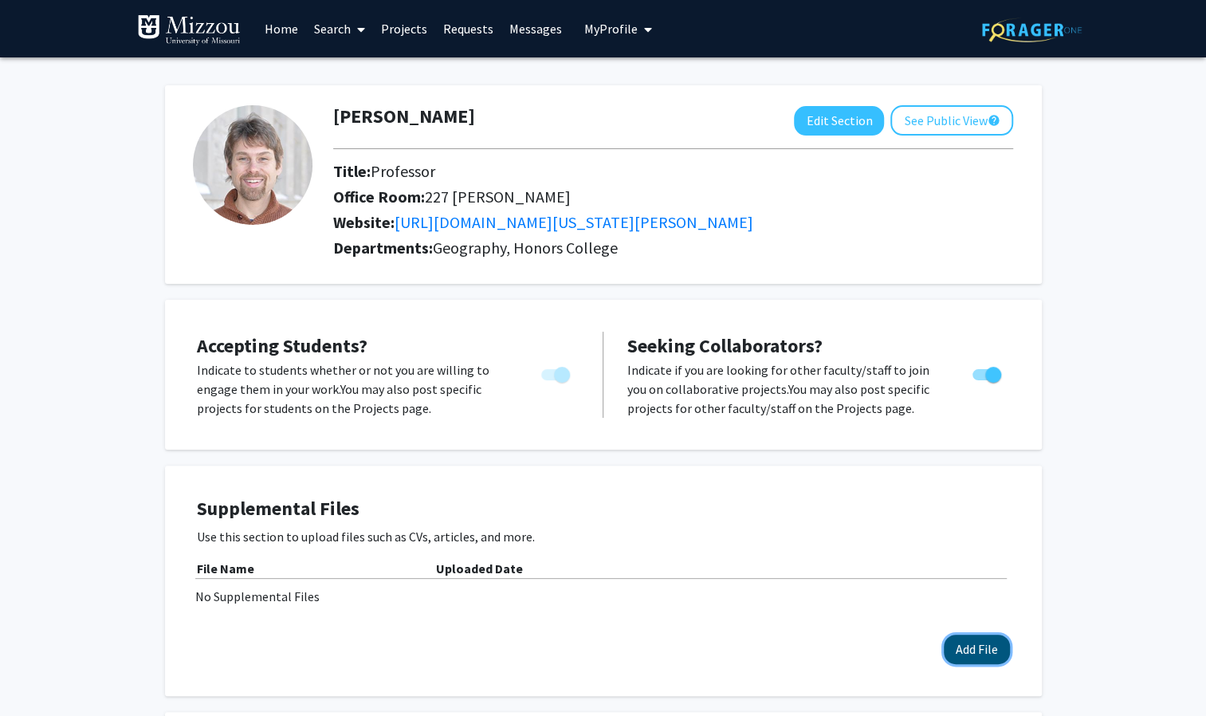
click at [984, 647] on button "Add File" at bounding box center [977, 648] width 66 height 29
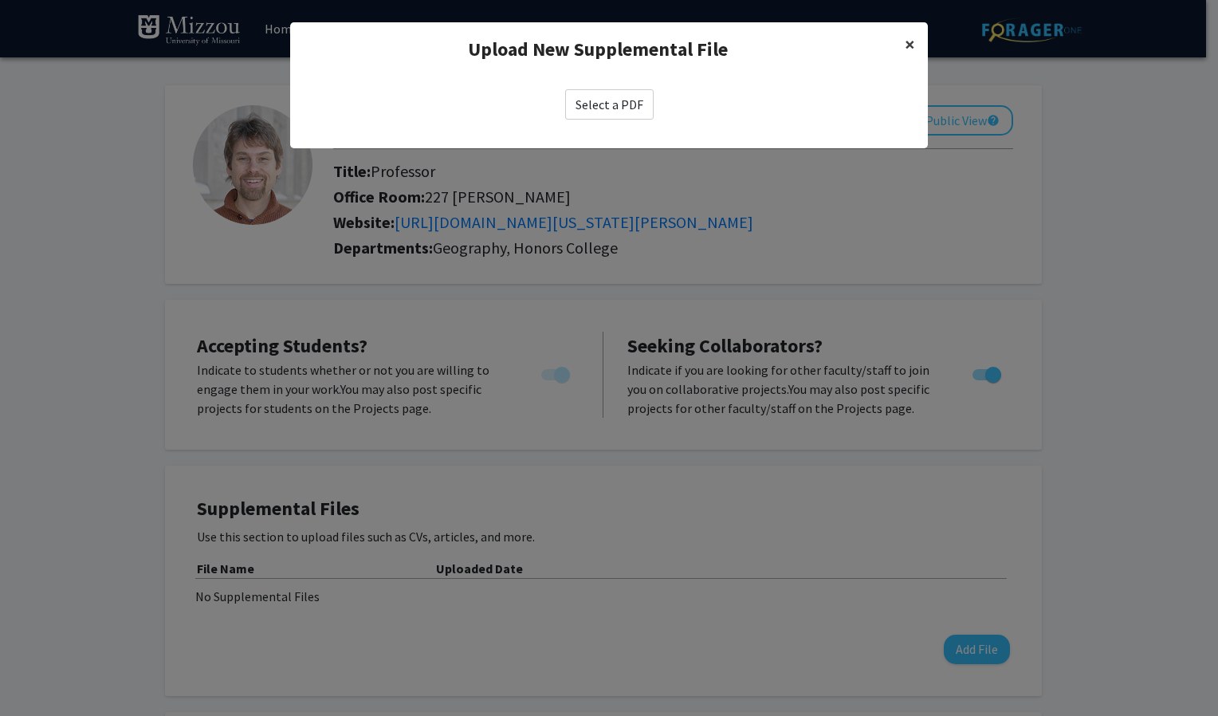
click at [913, 44] on span "×" at bounding box center [910, 44] width 10 height 25
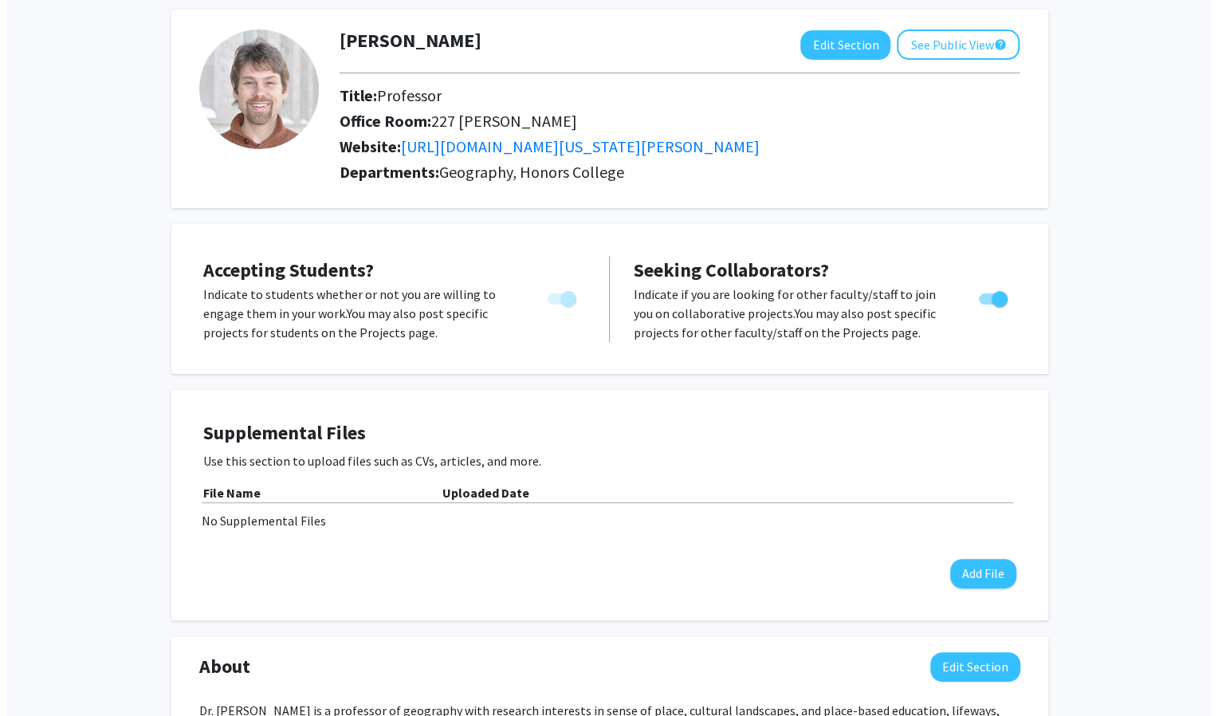
scroll to position [77, 0]
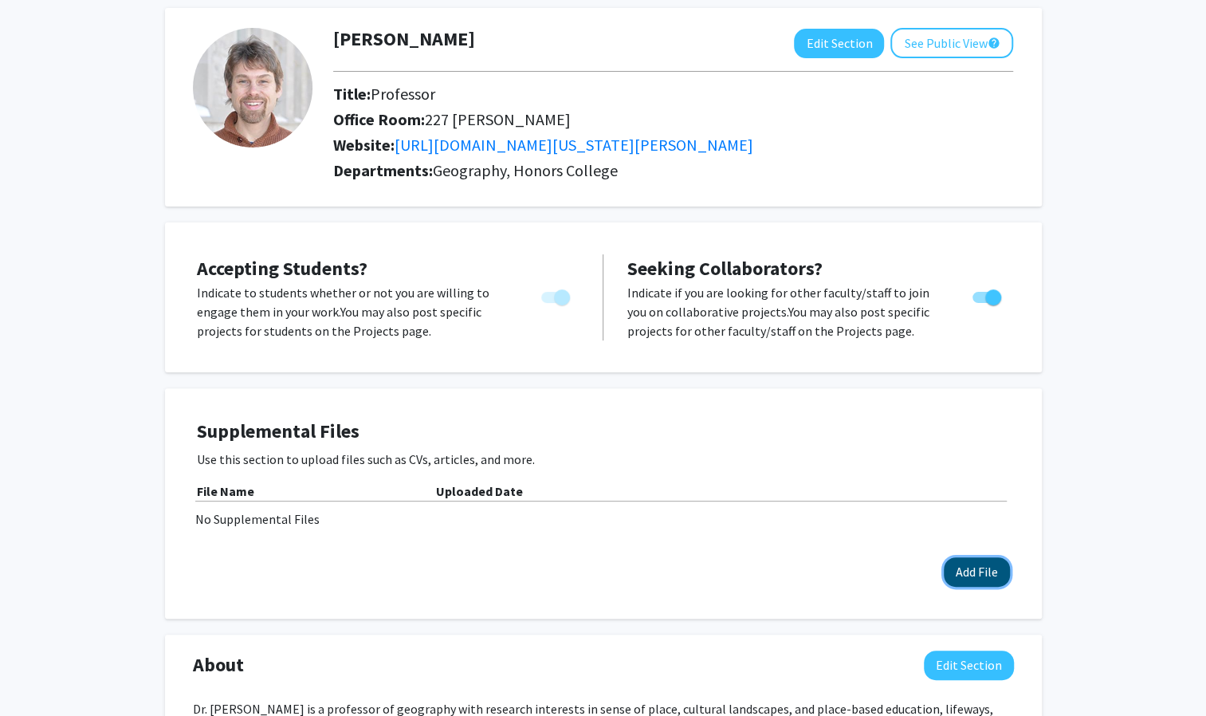
click at [978, 561] on button "Add File" at bounding box center [977, 571] width 66 height 29
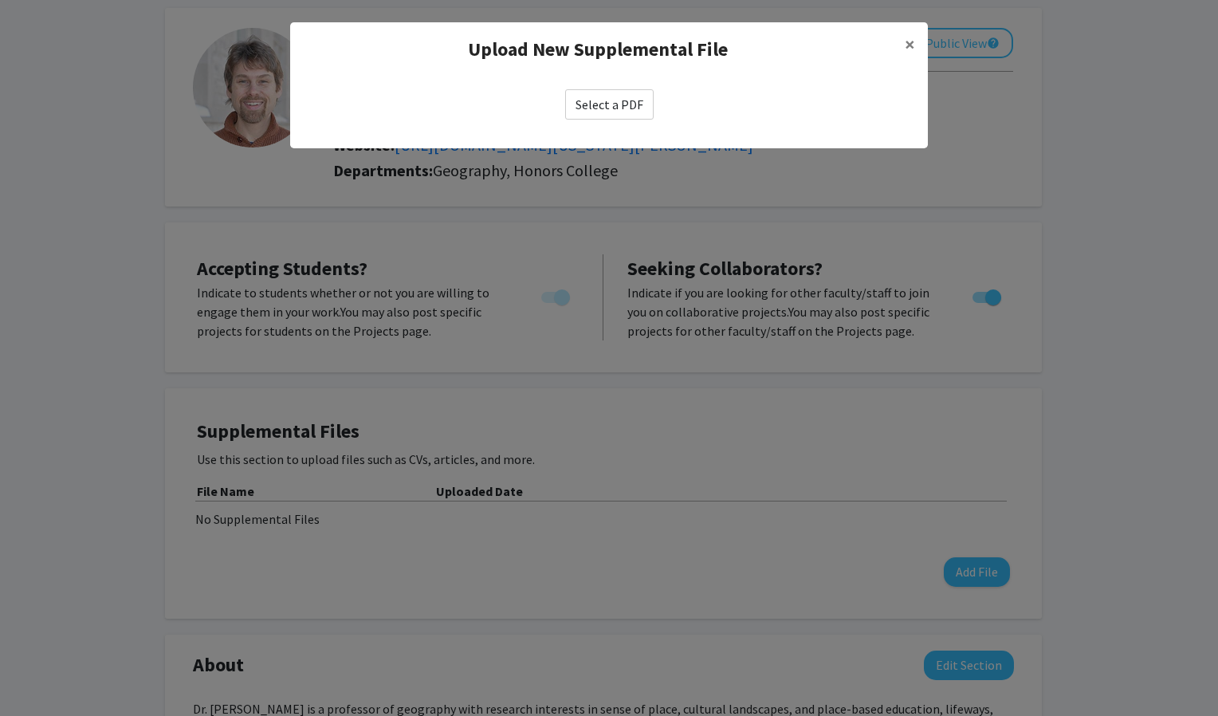
click at [607, 95] on label "Select a PDF" at bounding box center [609, 104] width 88 height 30
click at [0, 0] on input "Select a PDF" at bounding box center [0, 0] width 0 height 0
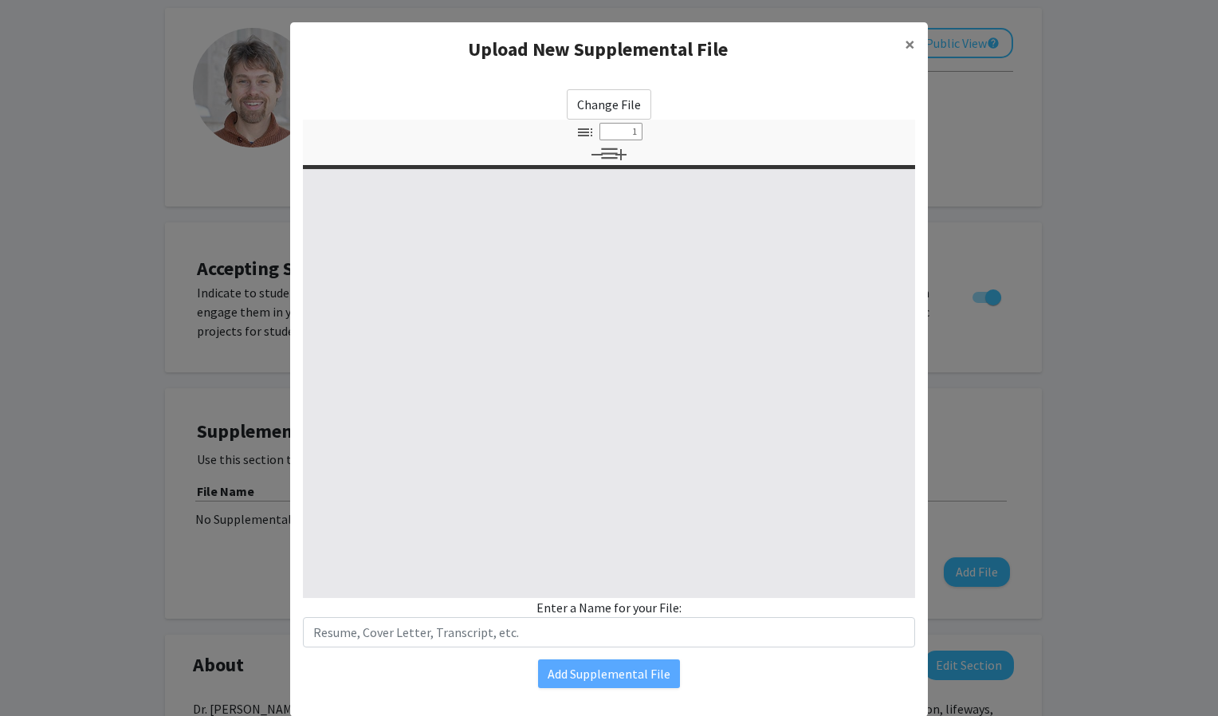
select select "custom"
type input "0"
select select "custom"
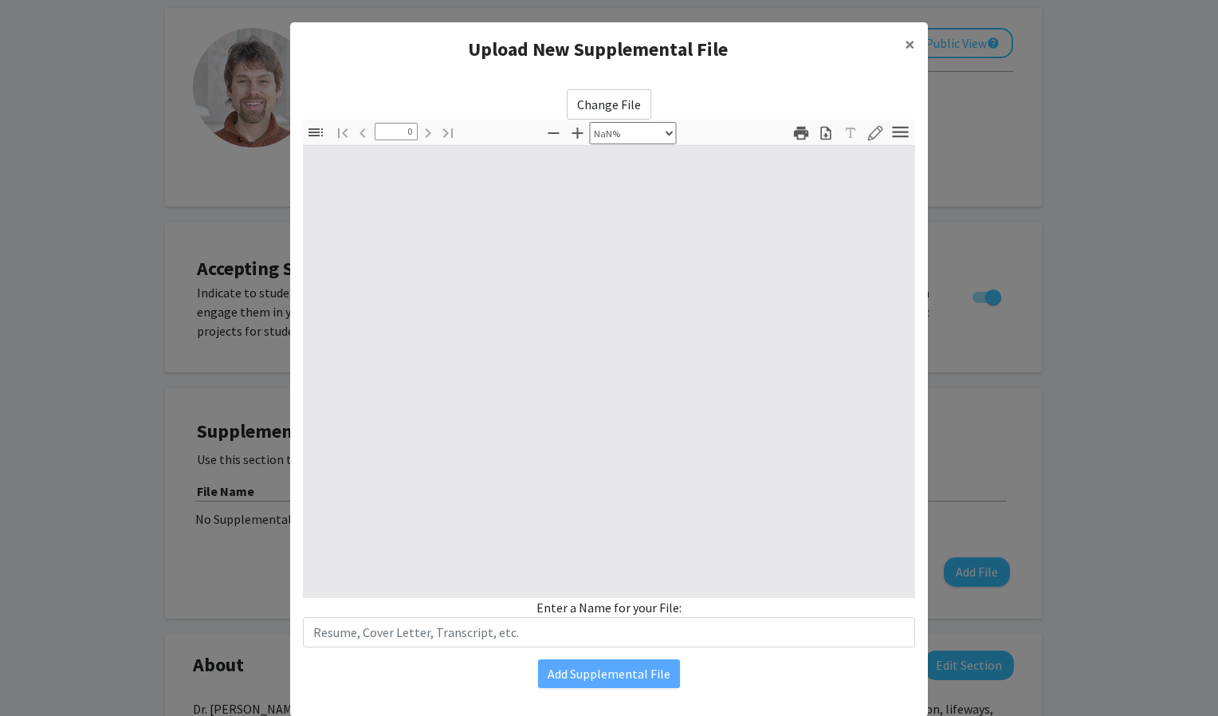
type input "1"
select select "auto"
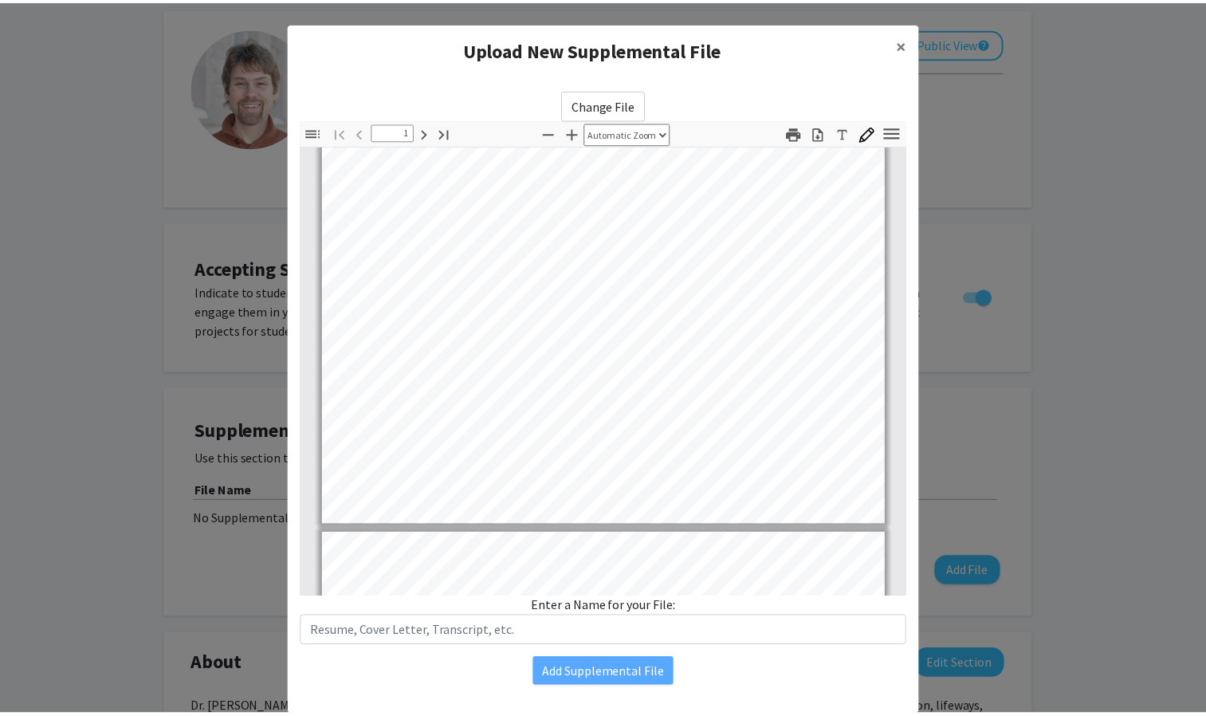
scroll to position [390, 0]
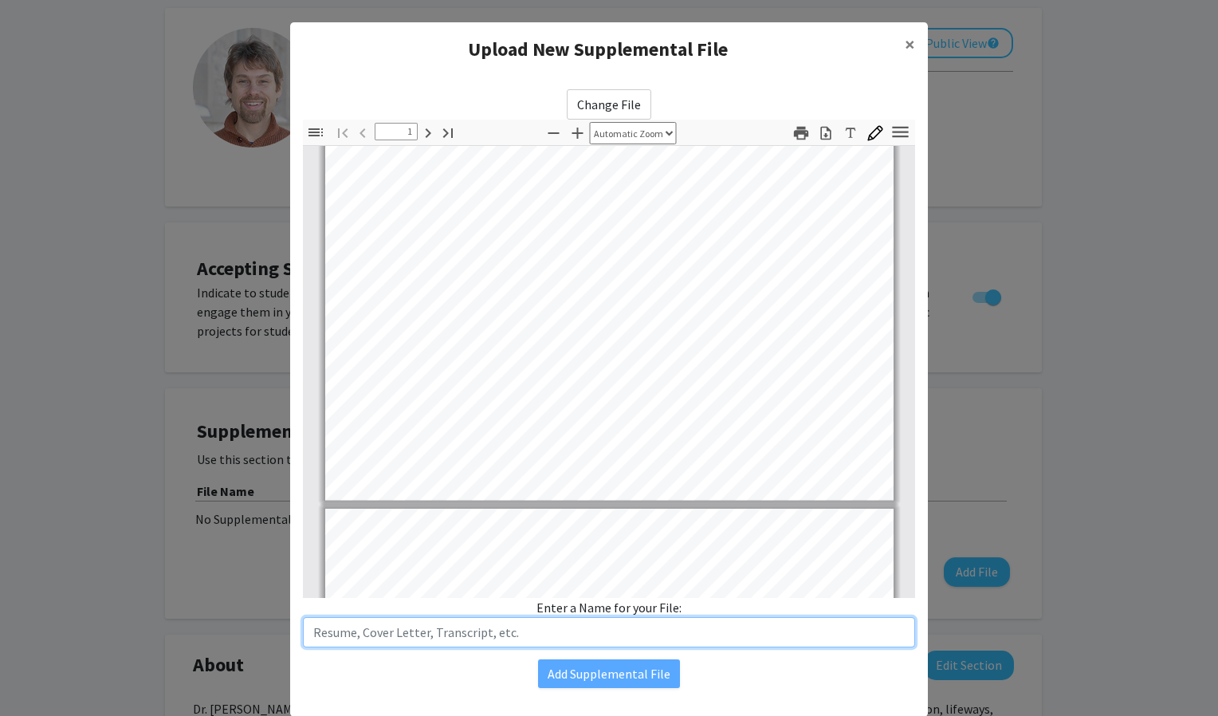
click at [615, 633] on input "text" at bounding box center [609, 632] width 612 height 30
type input "[PERSON_NAME]"
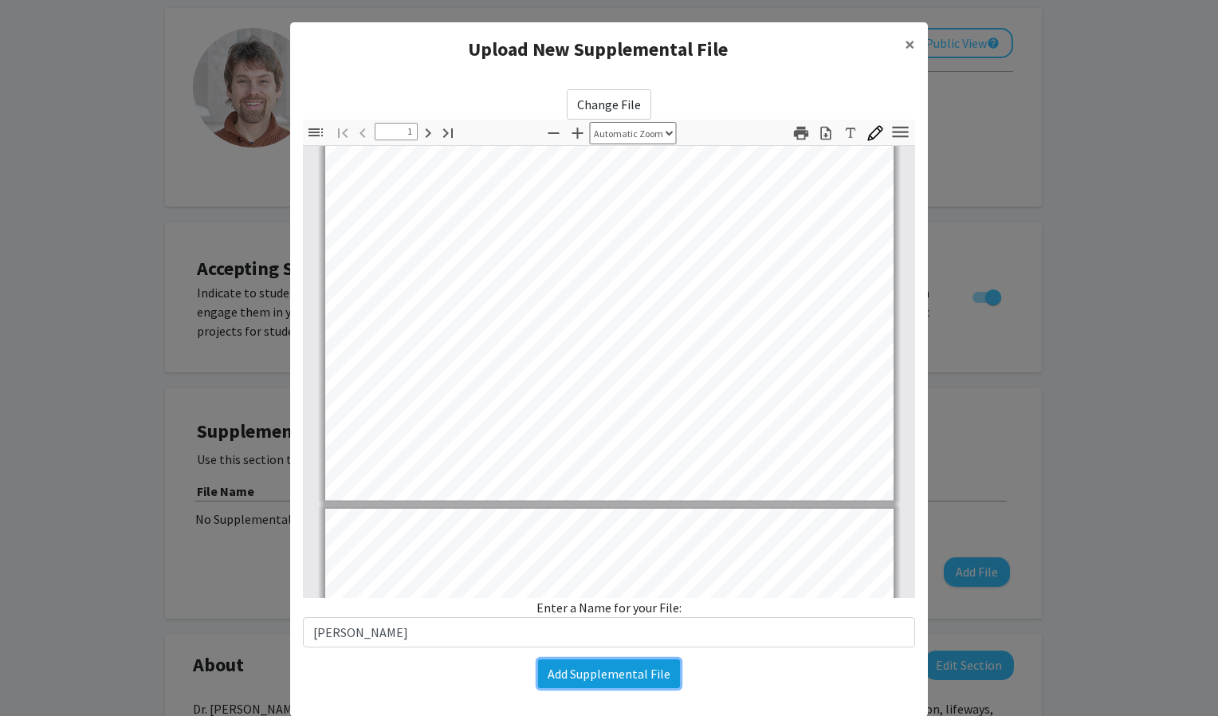
click at [607, 683] on button "Add Supplemental File" at bounding box center [609, 673] width 142 height 29
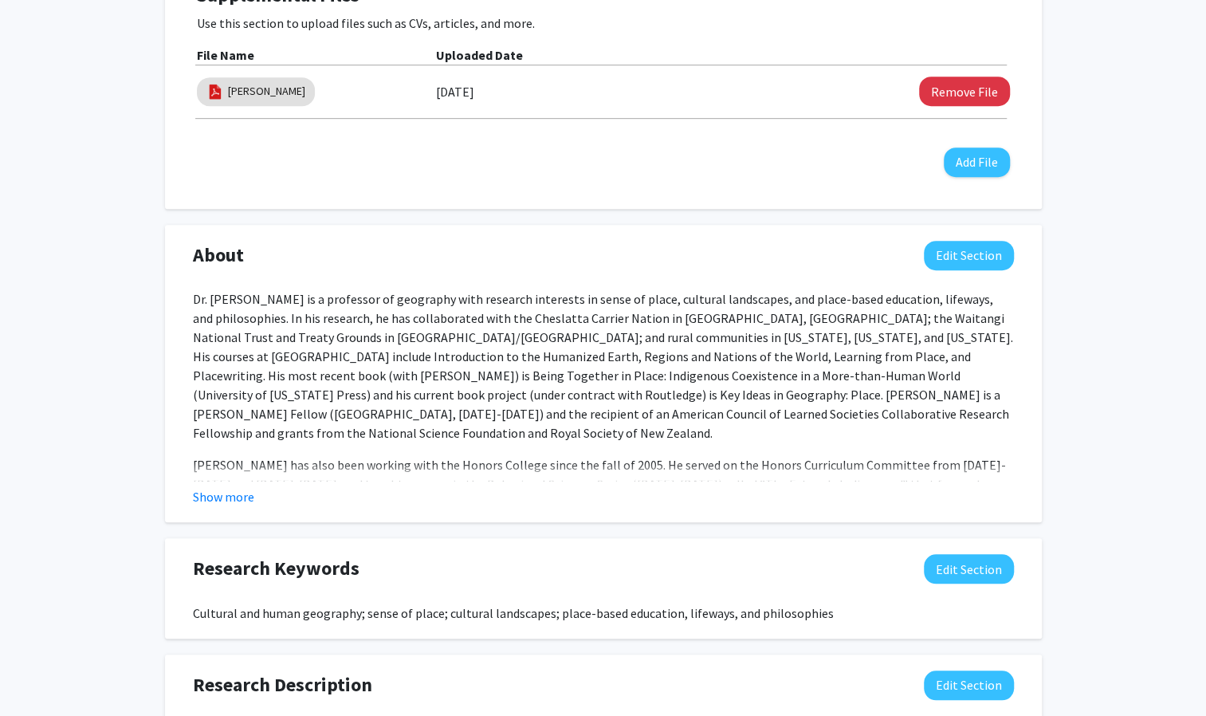
scroll to position [532, 0]
